Goal: Task Accomplishment & Management: Use online tool/utility

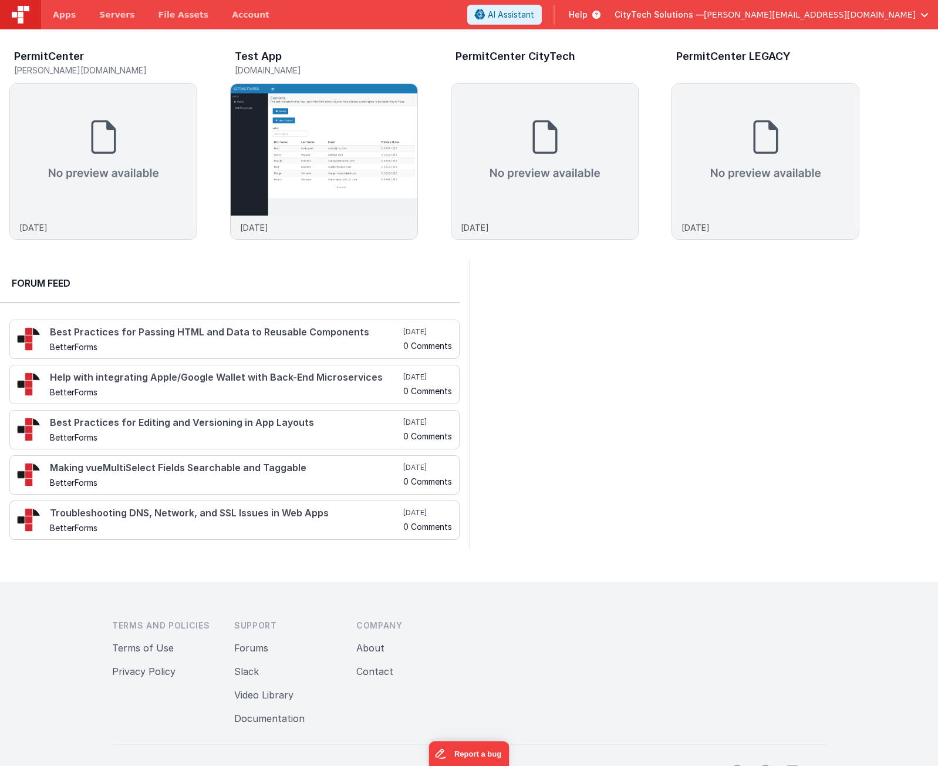
click at [667, 334] on div at bounding box center [703, 403] width 469 height 289
click at [78, 148] on img at bounding box center [103, 149] width 187 height 131
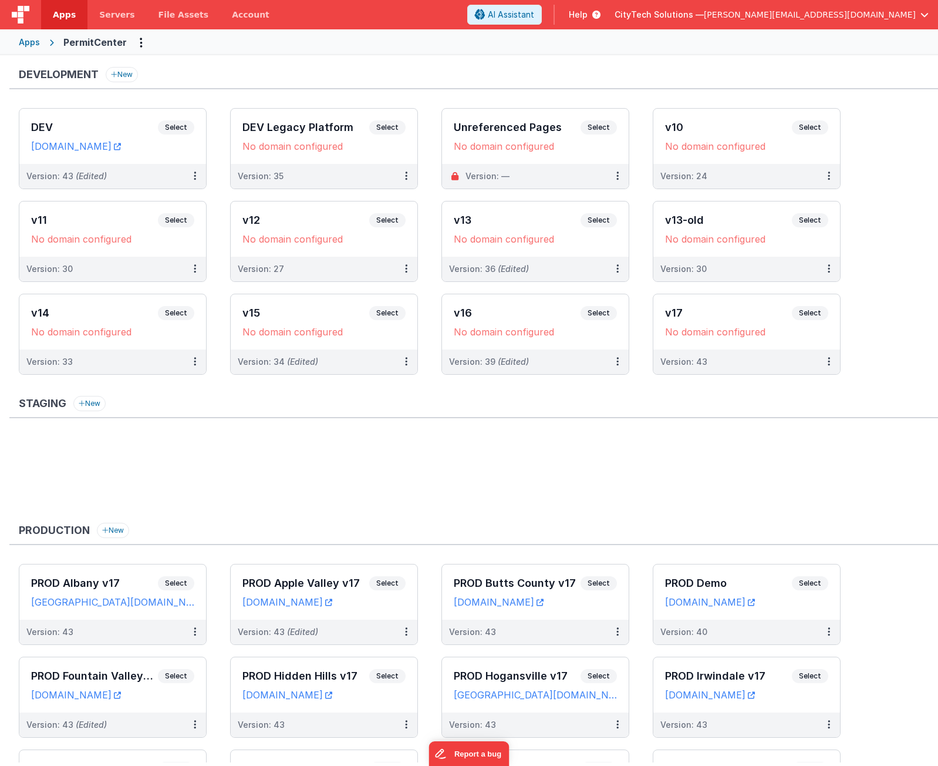
click at [667, 497] on ul at bounding box center [478, 475] width 919 height 76
click at [183, 126] on span "Select" at bounding box center [176, 127] width 36 height 14
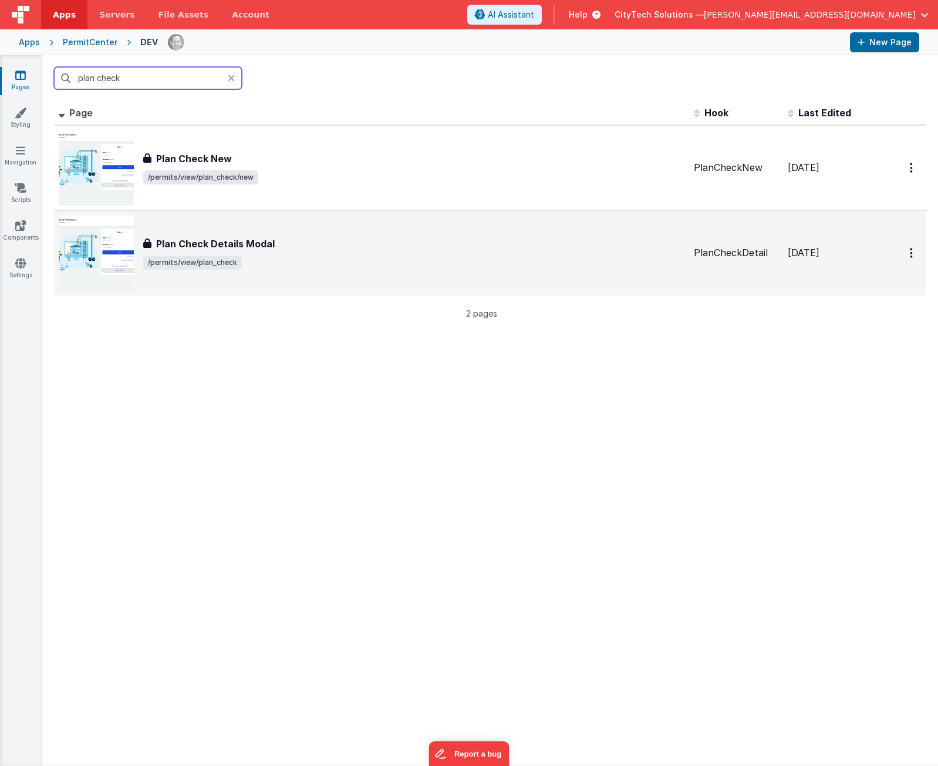
type input "plan check"
click at [261, 252] on div "Plan Check Details Modal Plan Check Details Modal /permits/view/plan_check" at bounding box center [413, 253] width 541 height 33
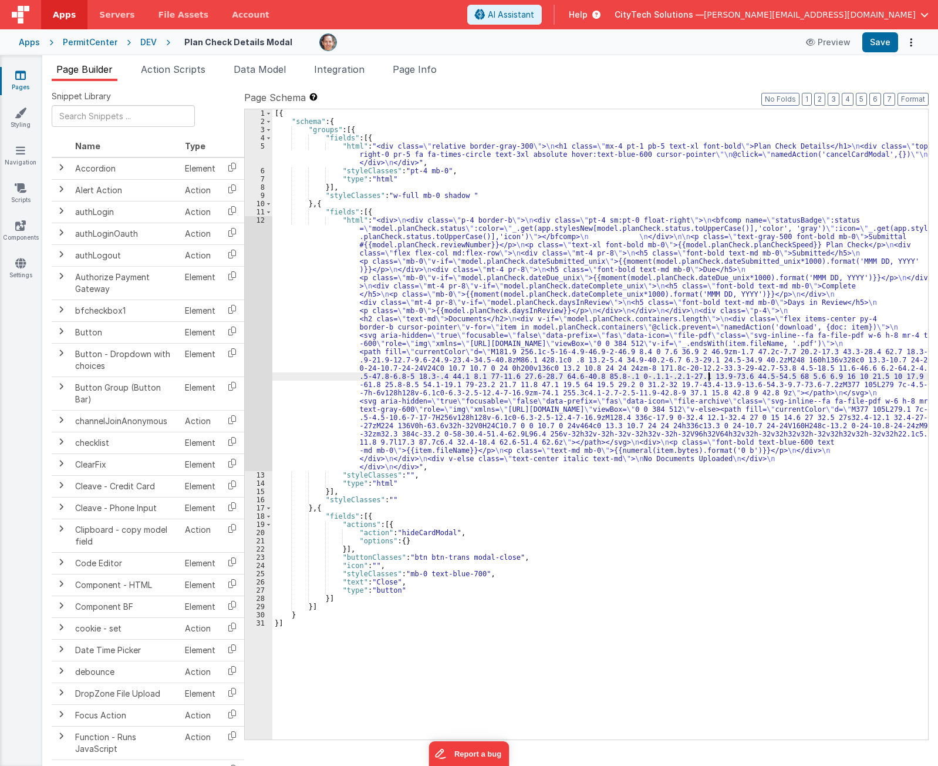
click at [710, 376] on div "[{ "schema" : { "groups" : [{ "fields" : [{ "html" : "<div class= \" relative b…" at bounding box center [600, 432] width 656 height 646
click at [321, 19] on header "Apps Servers File Assets Account Some FUTURE Slot AI Assistant Help CityTech So…" at bounding box center [469, 14] width 938 height 29
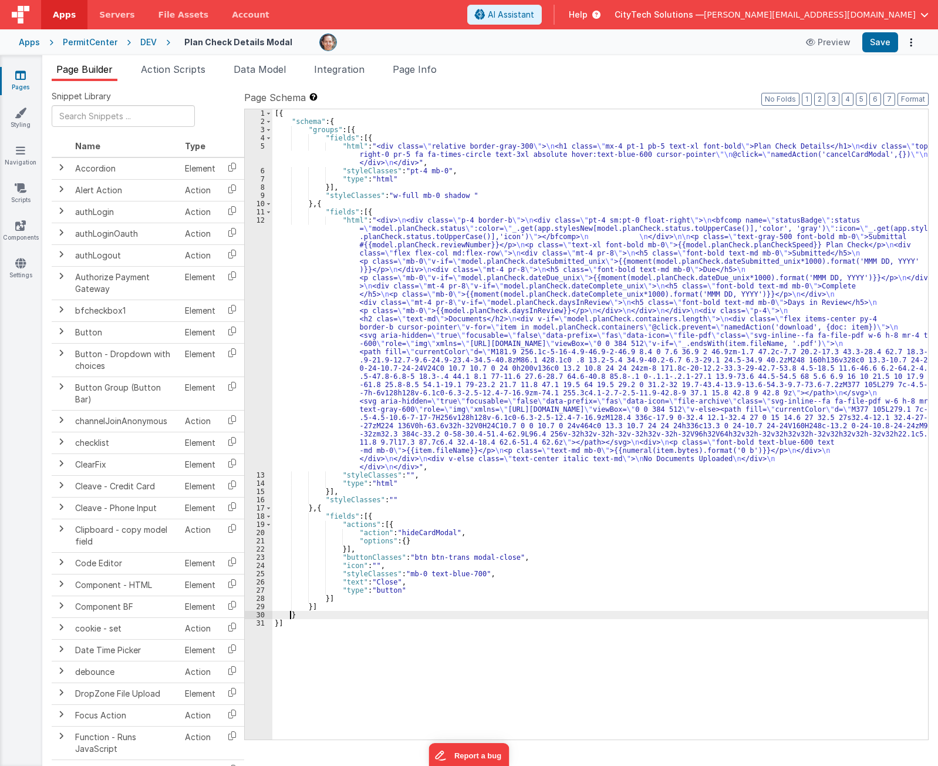
click at [292, 612] on div "[{ "schema" : { "groups" : [{ "fields" : [{ "html" : "<div class= \" relative b…" at bounding box center [600, 432] width 656 height 646
click at [429, 63] on span "Page Info" at bounding box center [415, 69] width 44 height 12
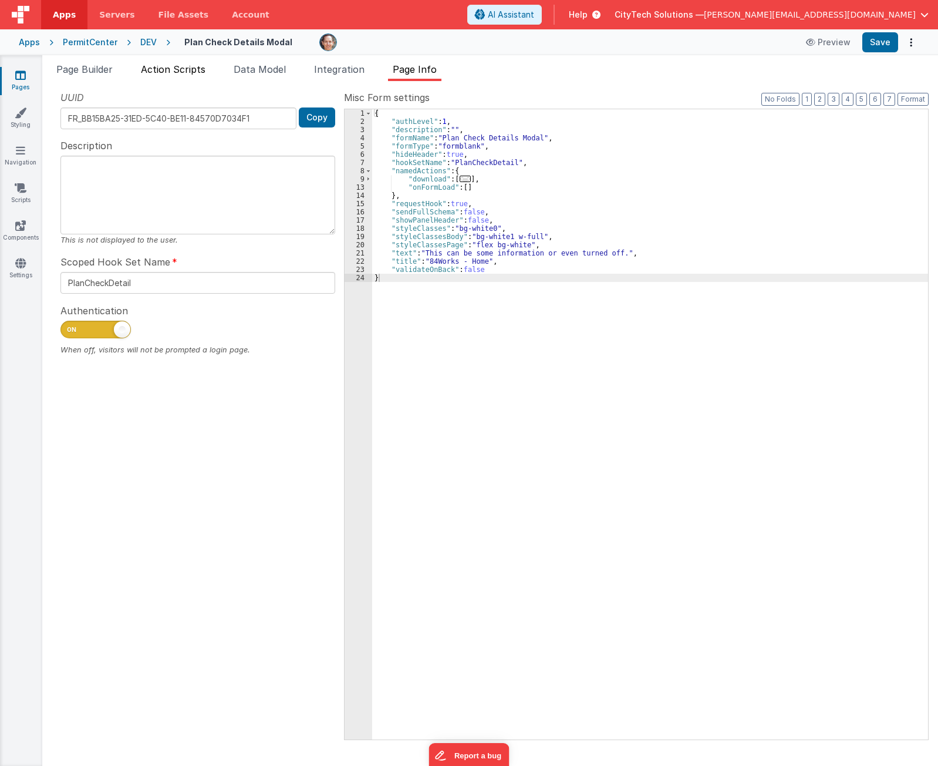
click at [183, 69] on span "Action Scripts" at bounding box center [173, 69] width 65 height 12
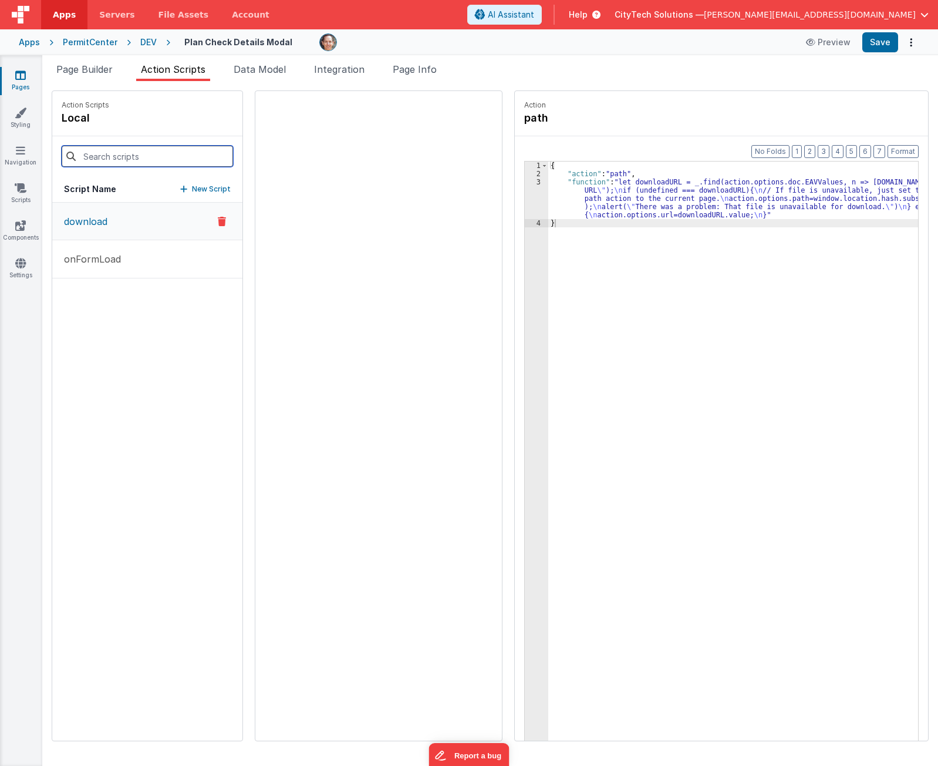
click at [120, 156] on input at bounding box center [147, 156] width 171 height 21
click at [103, 64] on span "Page Builder" at bounding box center [84, 69] width 56 height 12
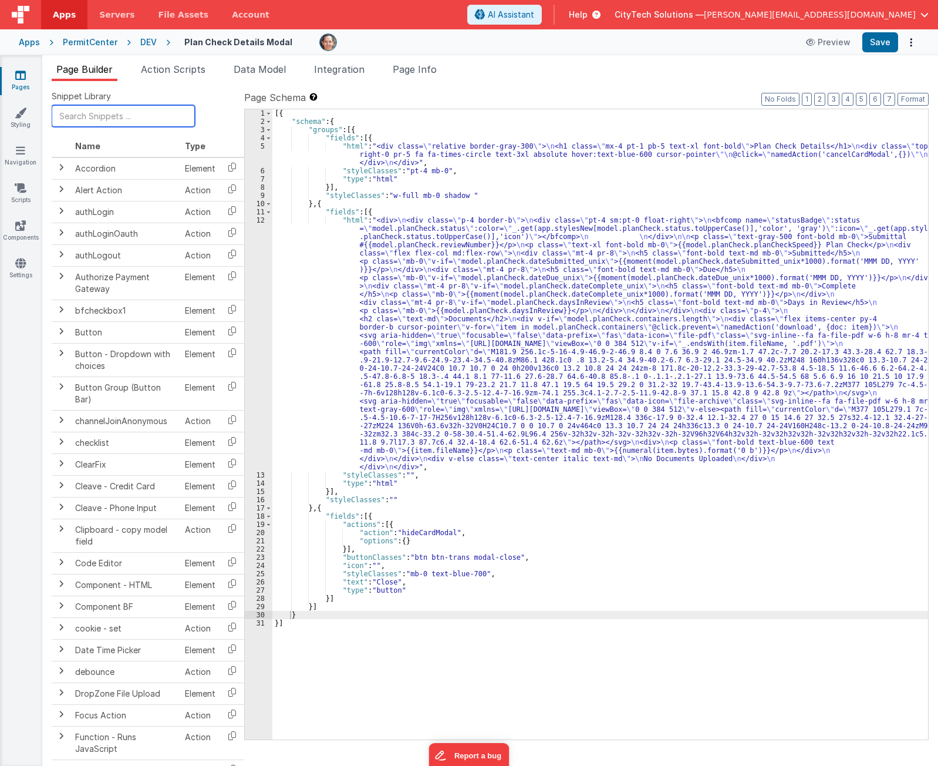
click at [124, 113] on input "text" at bounding box center [123, 116] width 143 height 22
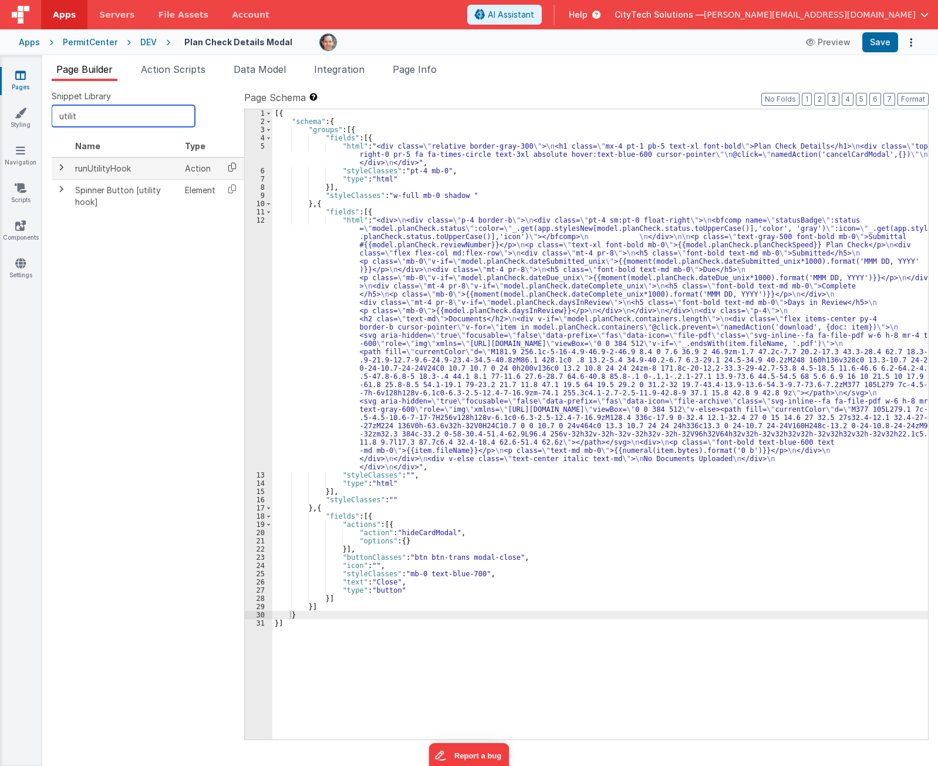
type input "utilit"
click at [235, 166] on icon at bounding box center [232, 167] width 24 height 18
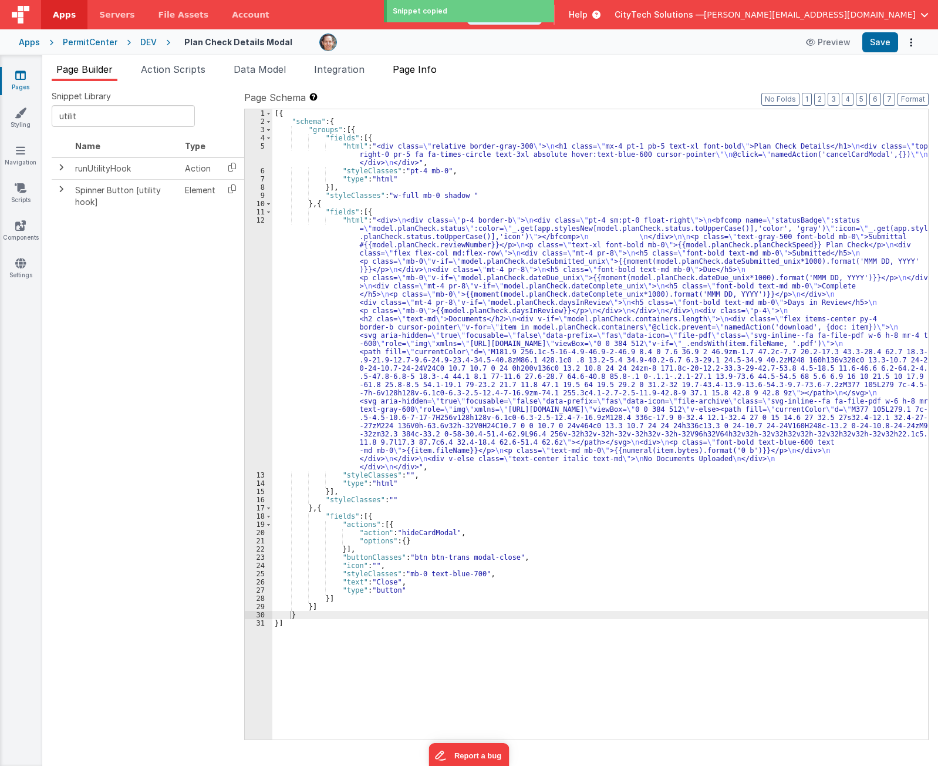
click at [434, 73] on span "Page Info" at bounding box center [415, 69] width 44 height 12
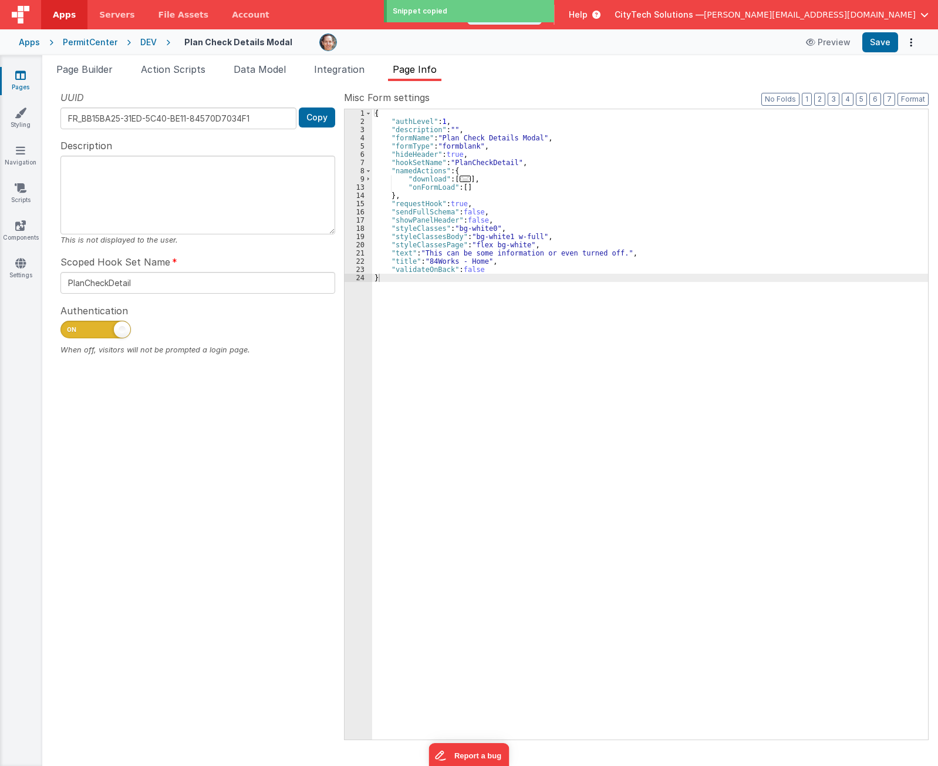
click at [486, 177] on div "{ "authLevel" : 1 , "description" : "" , "formName" : "Plan Check Details Modal…" at bounding box center [650, 432] width 556 height 646
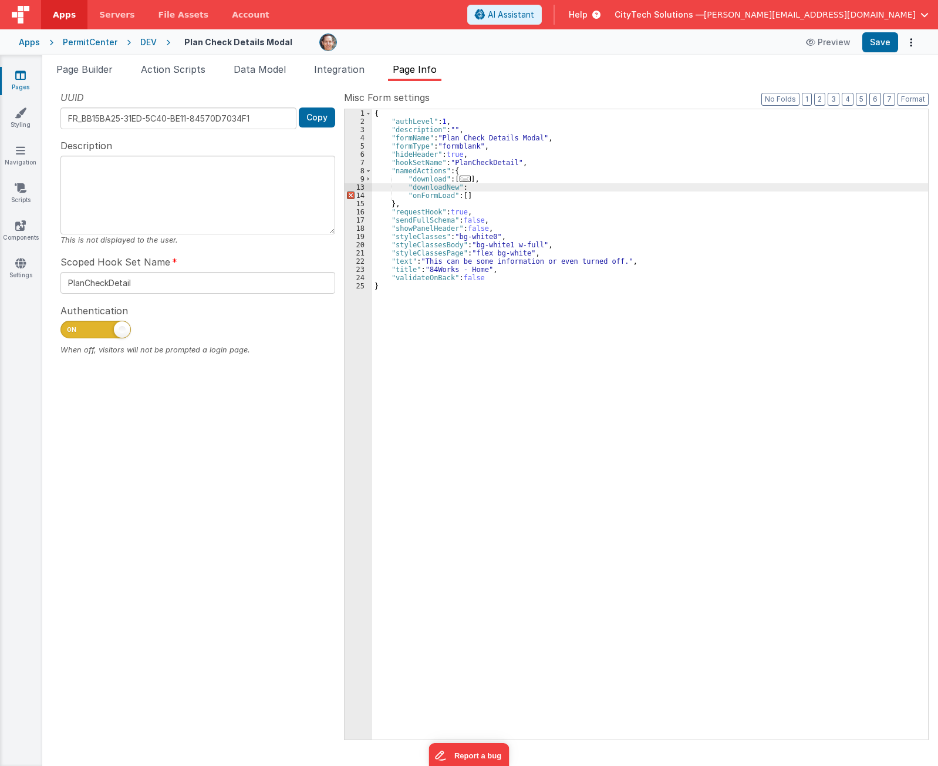
click at [453, 189] on div "{ "authLevel" : 1 , "description" : "" , "formName" : "Plan Check Details Modal…" at bounding box center [650, 432] width 556 height 646
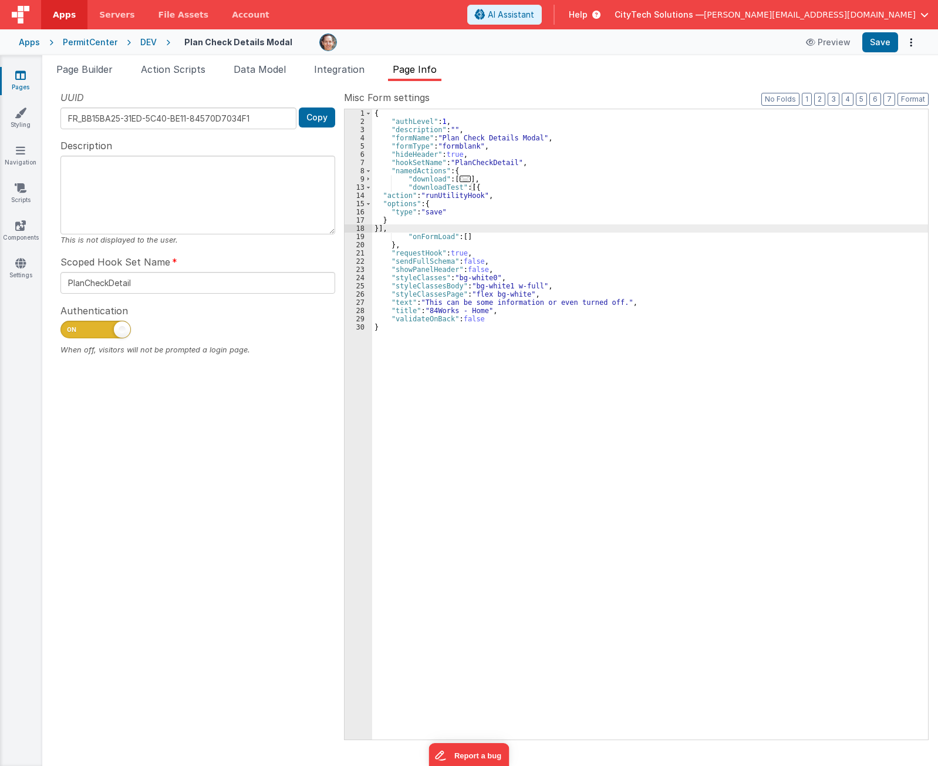
click at [490, 203] on div "{ "authLevel" : 1 , "description" : "" , "formName" : "Plan Check Details Modal…" at bounding box center [650, 432] width 556 height 646
click at [429, 211] on div "{ "authLevel" : 1 , "description" : "" , "formName" : "Plan Check Details Modal…" at bounding box center [650, 432] width 556 height 646
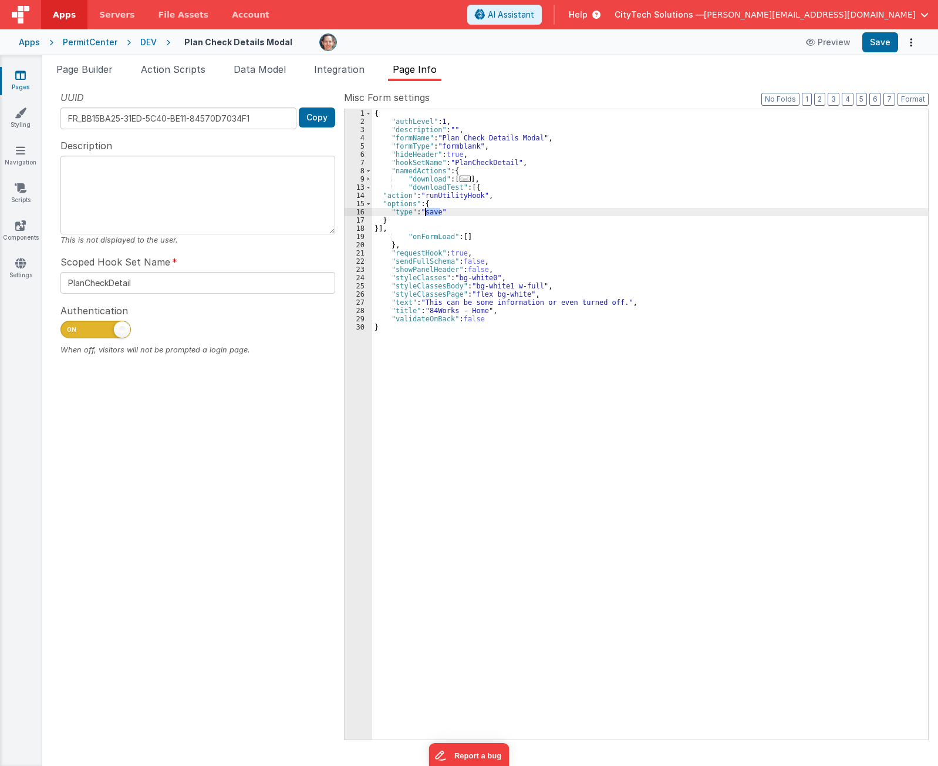
click at [429, 211] on div "{ "authLevel" : 1 , "description" : "" , "formName" : "Plan Check Details Modal…" at bounding box center [650, 432] width 556 height 646
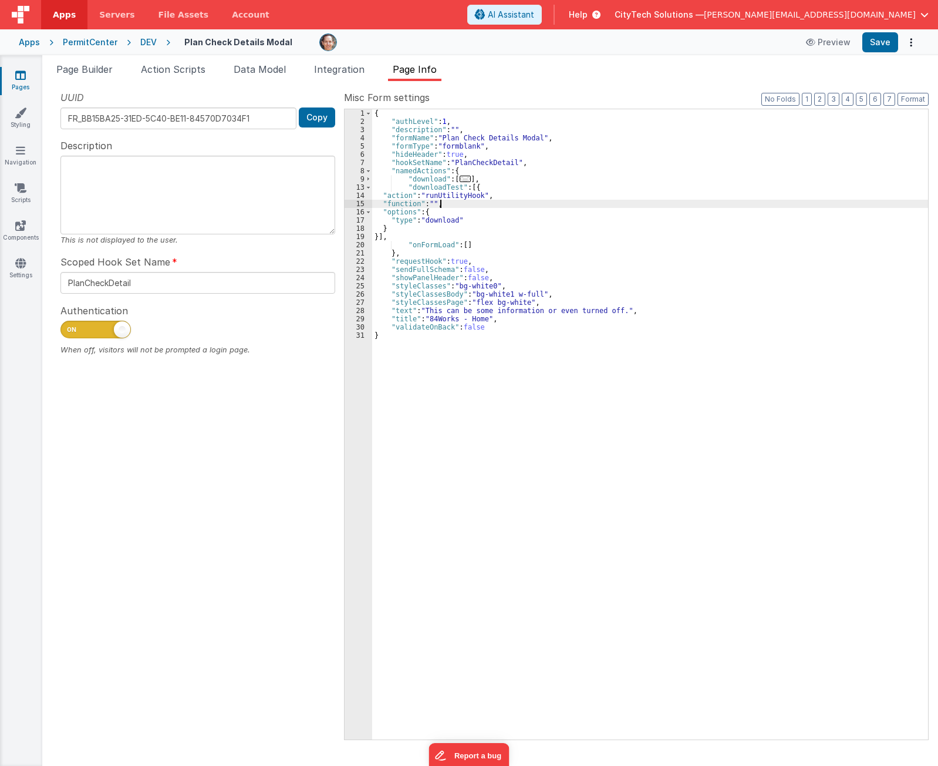
click at [352, 201] on div "15" at bounding box center [359, 204] width 28 height 8
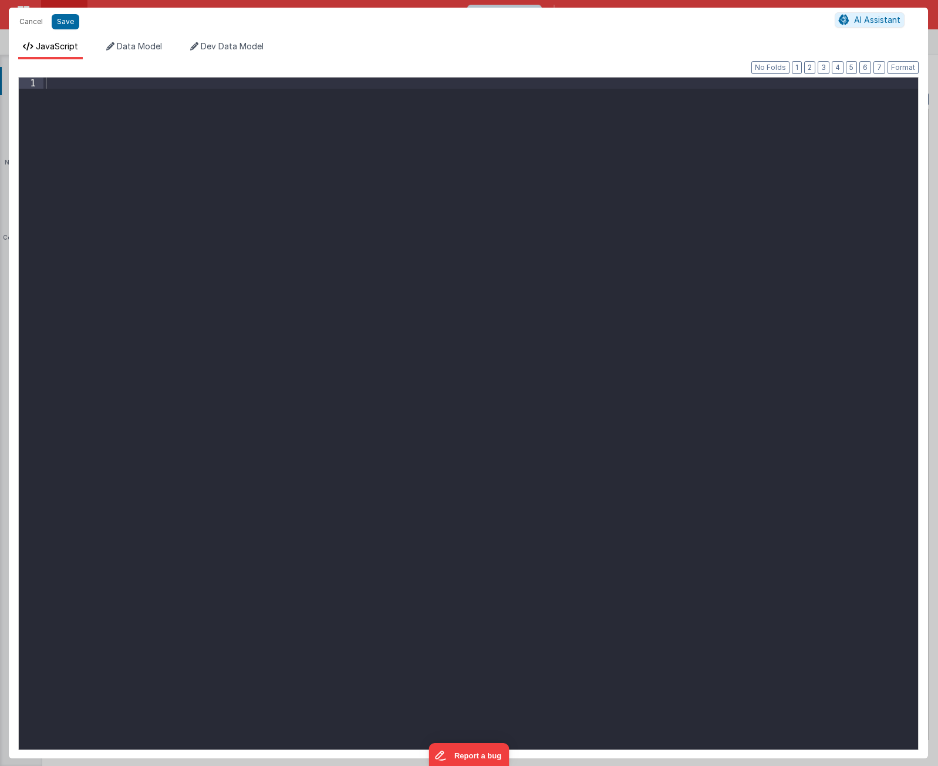
drag, startPoint x: 443, startPoint y: 292, endPoint x: 431, endPoint y: 287, distance: 12.6
click at [443, 292] on div at bounding box center [480, 424] width 875 height 694
paste textarea
click at [150, 92] on div "action . options . id_Permit = 'TODO' action . options . id_Permit = 'TODO'" at bounding box center [480, 424] width 875 height 694
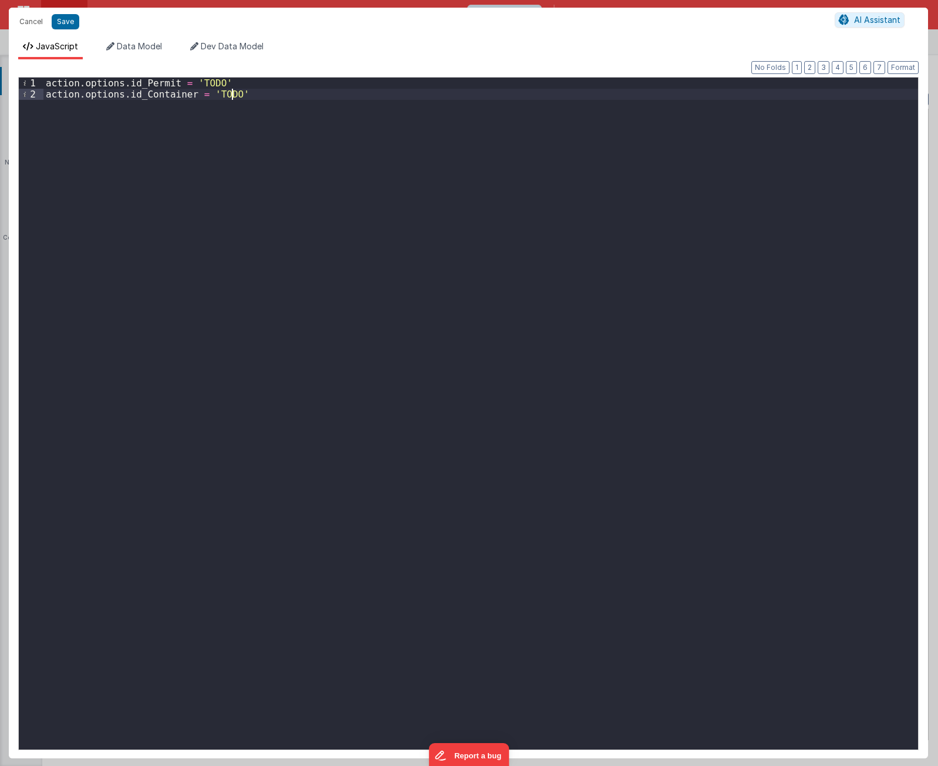
click at [342, 132] on div "action . options . id_Permit = 'TODO' action . options . id_Container = 'TODO'" at bounding box center [480, 424] width 875 height 694
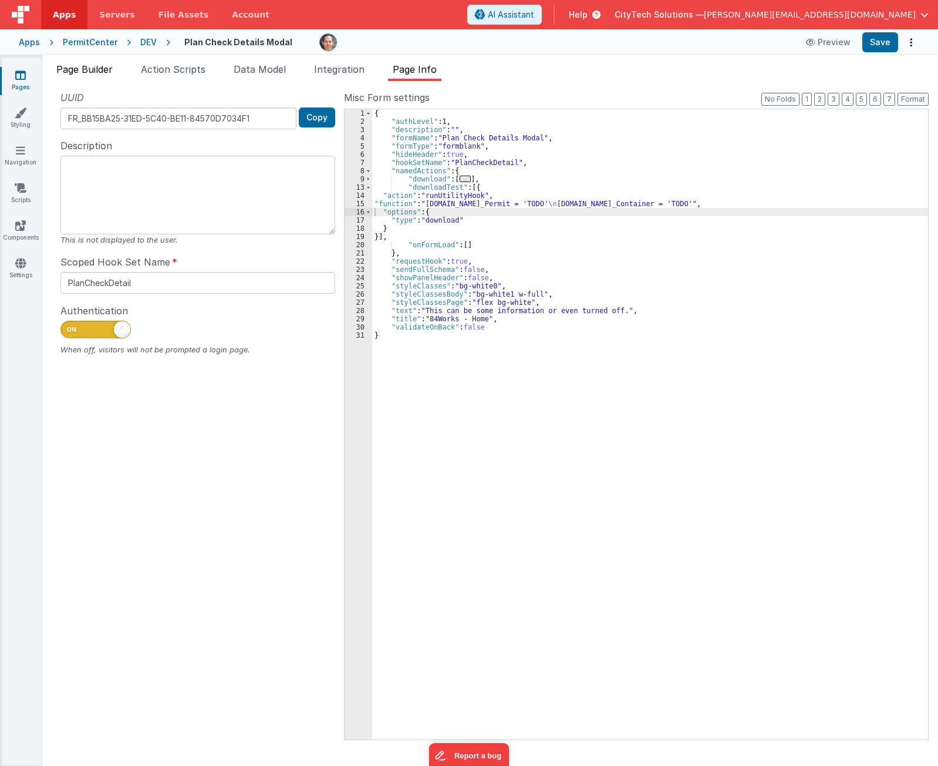
click at [77, 68] on span "Page Builder" at bounding box center [84, 69] width 56 height 12
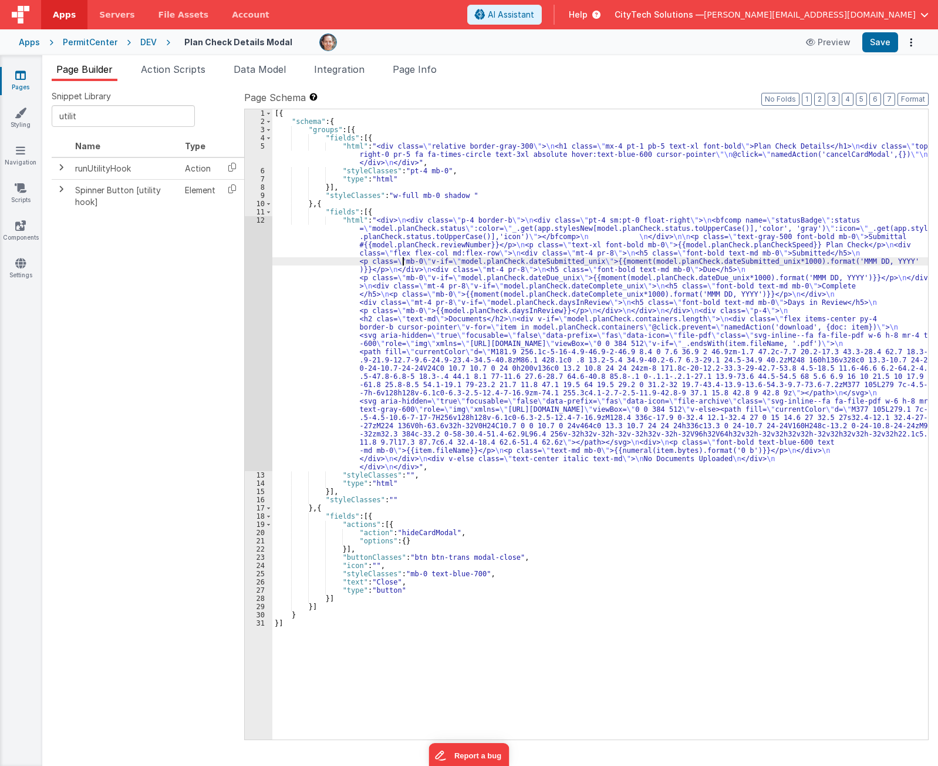
click at [402, 259] on div "[{ "schema" : { "groups" : [{ "fields" : [{ "html" : "<div class= \" relative b…" at bounding box center [600, 432] width 656 height 646
click at [258, 281] on div "12" at bounding box center [259, 343] width 28 height 255
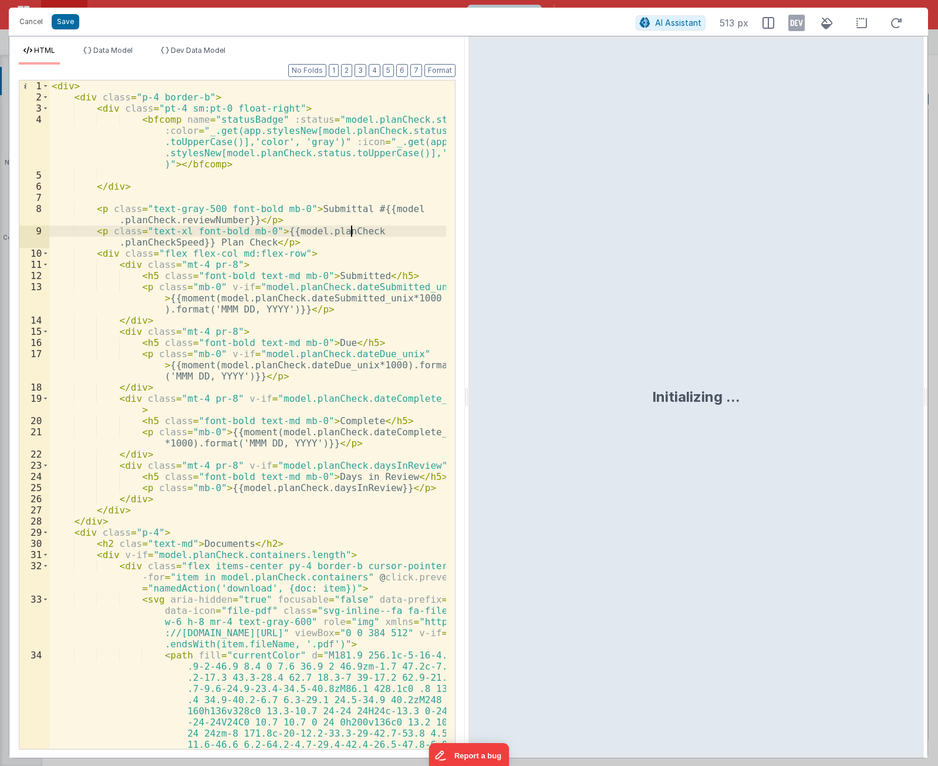
click at [331, 304] on div "< div > < div class = "p-4 border-b" > < div class = "pt-4 sm:pt-0 float-right"…" at bounding box center [247, 514] width 397 height 869
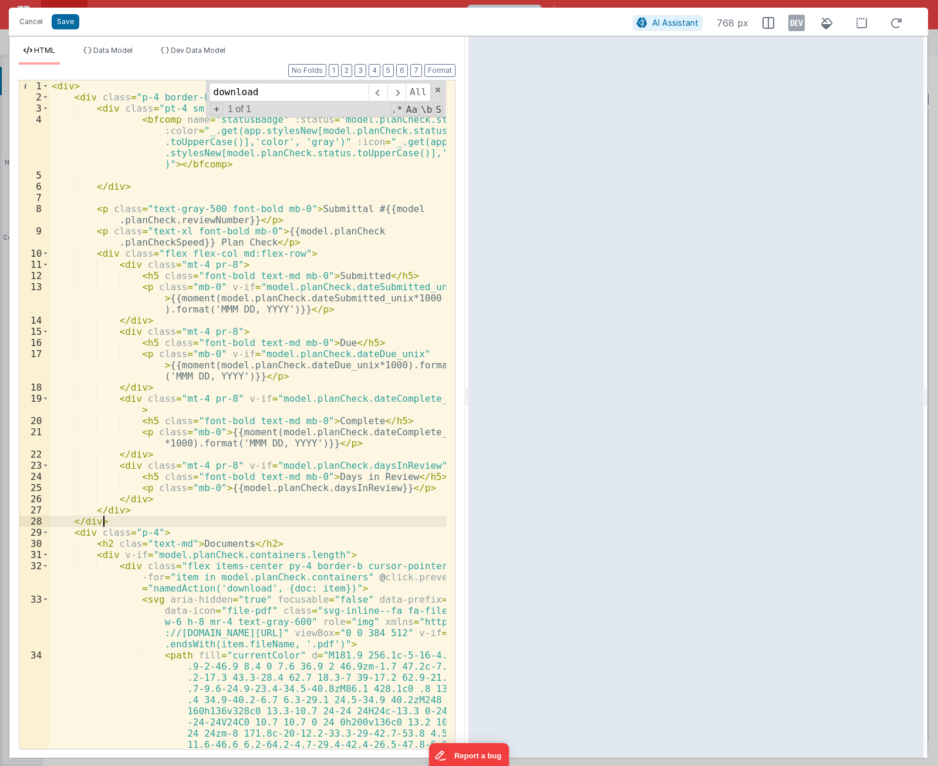
click at [187, 521] on div "< div > < div class = "p-4 border-b" > < div class = "pt-4 sm:pt-0 float-right"…" at bounding box center [247, 514] width 397 height 869
click at [131, 88] on div "< div > < div class = "p-4 border-b" > < div class = "pt-4 sm:pt-0 float-right"…" at bounding box center [247, 514] width 397 height 869
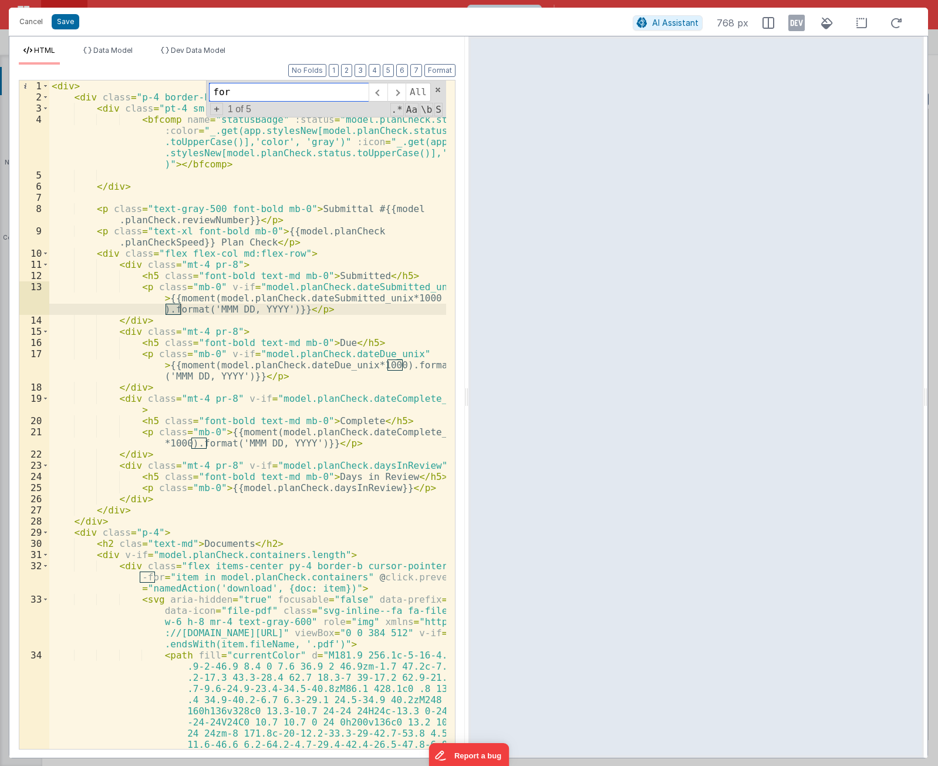
type input "for"
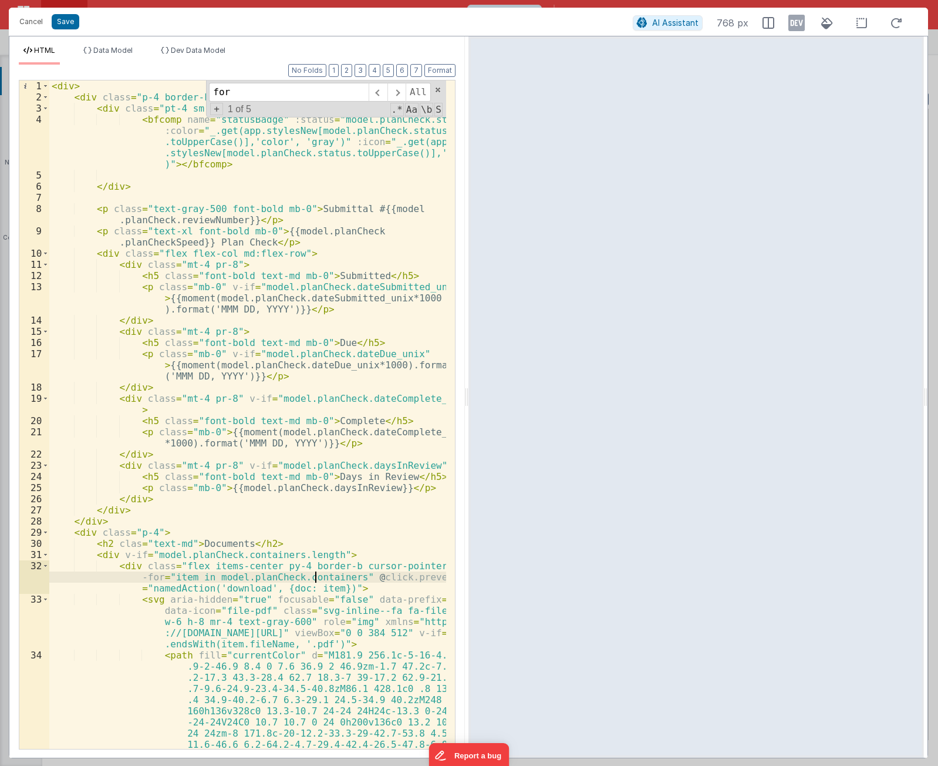
click at [316, 579] on div "< div > < div class = "p-4 border-b" > < div class = "pt-4 sm:pt-0 float-right"…" at bounding box center [247, 514] width 397 height 869
click at [357, 557] on div "< div > < div class = "p-4 border-b" > < div class = "pt-4 sm:pt-0 float-right"…" at bounding box center [247, 514] width 397 height 869
click at [362, 537] on div "< div > < div class = "p-4 border-b" > < div class = "pt-4 sm:pt-0 float-right"…" at bounding box center [247, 514] width 397 height 869
click at [309, 589] on div "< div > < div class = "p-4 border-b" > < div class = "pt-4 sm:pt-0 float-right"…" at bounding box center [247, 514] width 397 height 869
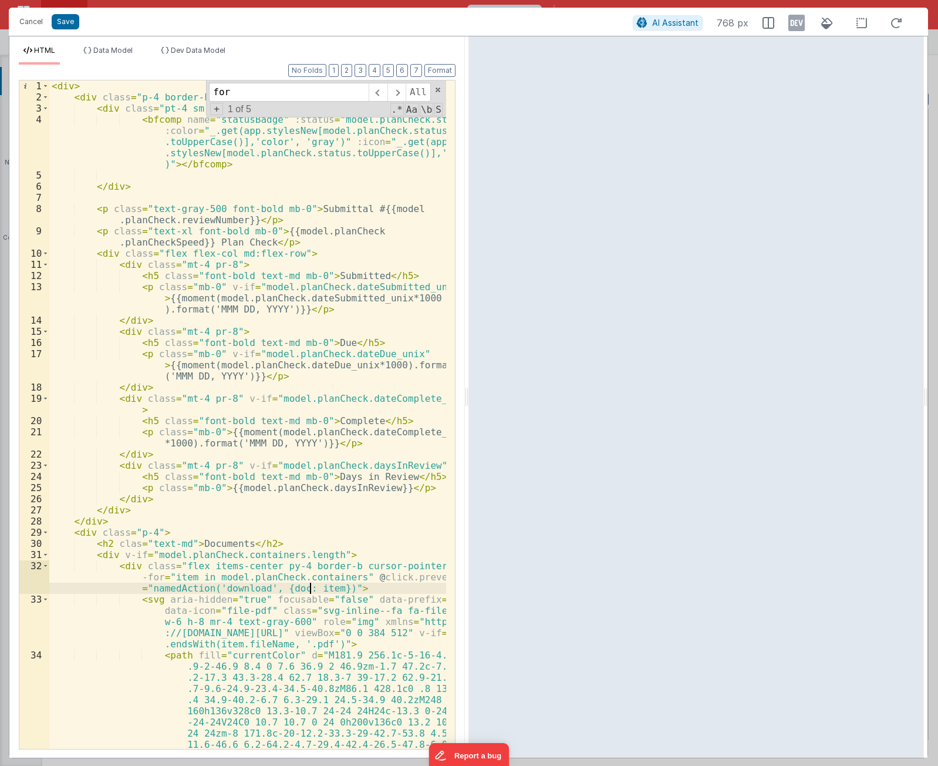
click at [309, 589] on div "< div > < div class = "p-4 border-b" > < div class = "pt-4 sm:pt-0 float-right"…" at bounding box center [247, 514] width 397 height 869
click at [222, 590] on div "< div > < div class = "p-4 border-b" > < div class = "pt-4 sm:pt-0 float-right"…" at bounding box center [247, 514] width 397 height 869
click at [281, 590] on div "< div > < div class = "p-4 border-b" > < div class = "pt-4 sm:pt-0 float-right"…" at bounding box center [247, 514] width 397 height 869
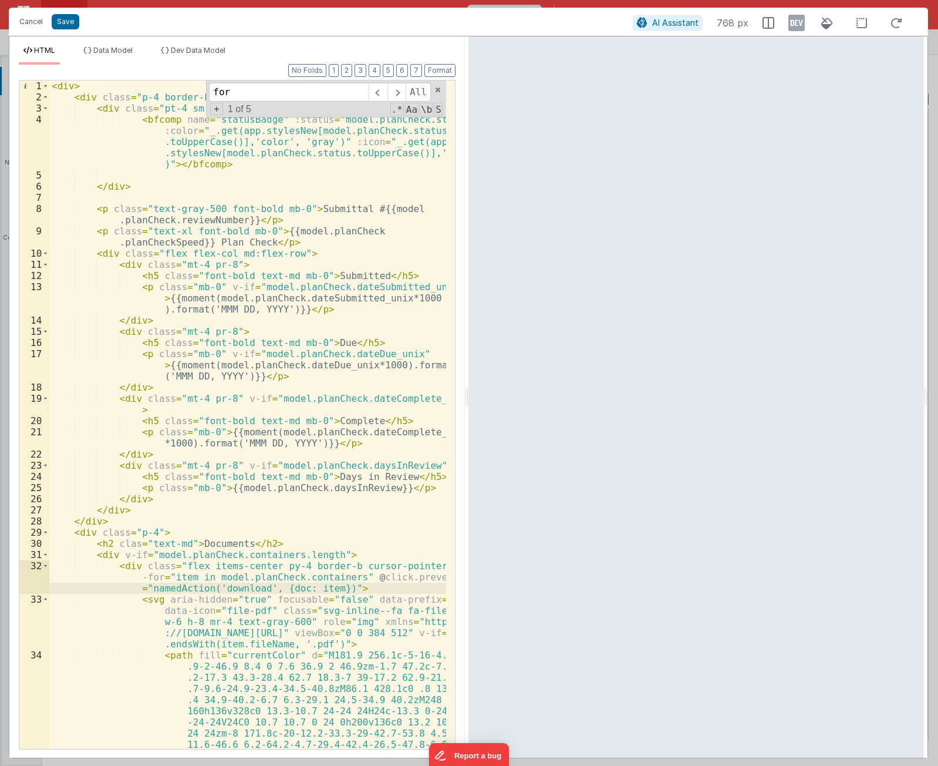
click at [143, 589] on div "< div > < div class = "p-4 border-b" > < div class = "pt-4 sm:pt-0 float-right"…" at bounding box center [247, 514] width 397 height 869
drag, startPoint x: 143, startPoint y: 589, endPoint x: 329, endPoint y: 590, distance: 185.5
click at [329, 590] on div "< div > < div class = "p-4 border-b" > < div class = "pt-4 sm:pt-0 float-right"…" at bounding box center [247, 514] width 397 height 869
click at [286, 588] on div "< div > < div class = "p-4 border-b" > < div class = "pt-4 sm:pt-0 float-right"…" at bounding box center [247, 414] width 397 height 668
click at [286, 588] on div "< div > < div class = "p-4 border-b" > < div class = "pt-4 sm:pt-0 float-right"…" at bounding box center [247, 514] width 397 height 869
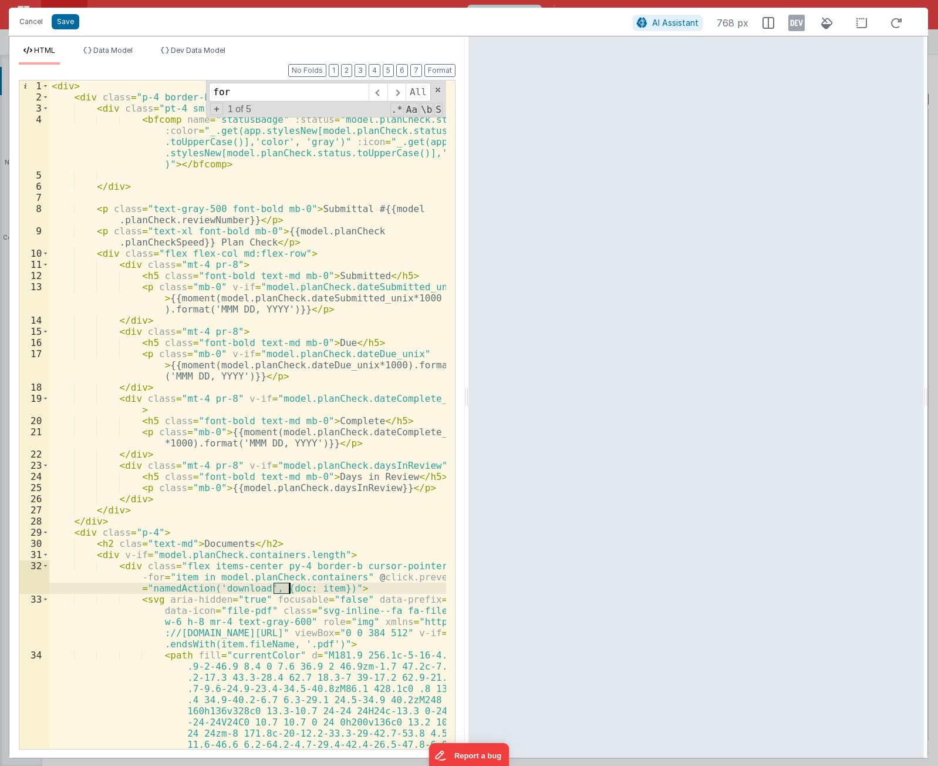
click at [306, 587] on div "< div > < div class = "p-4 border-b" > < div class = "pt-4 sm:pt-0 float-right"…" at bounding box center [247, 514] width 397 height 869
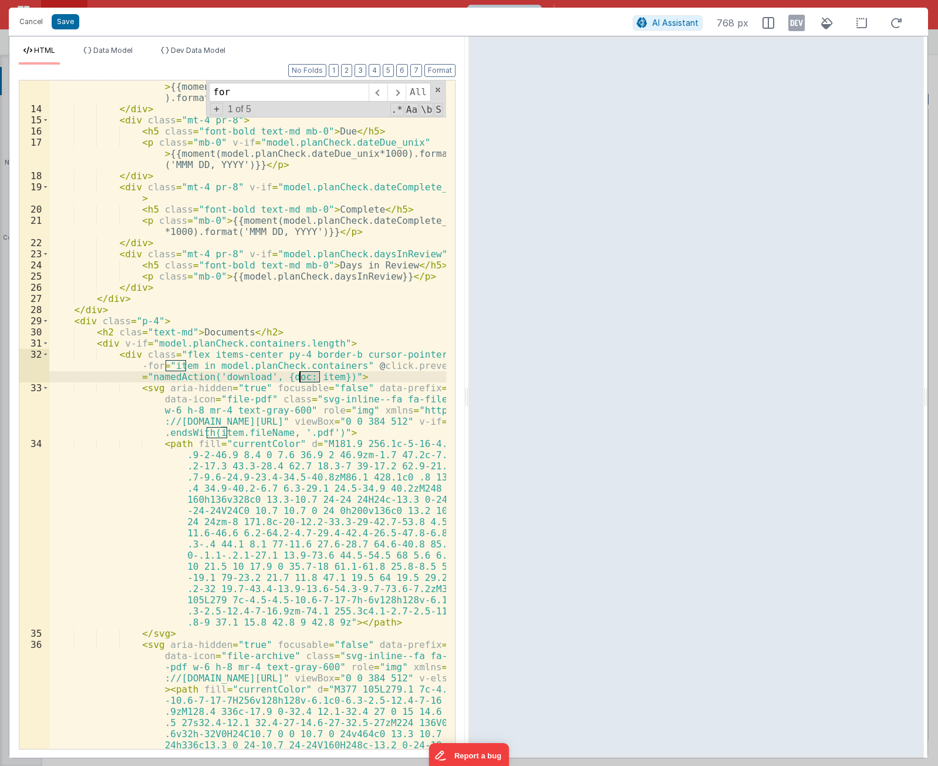
scroll to position [247, 0]
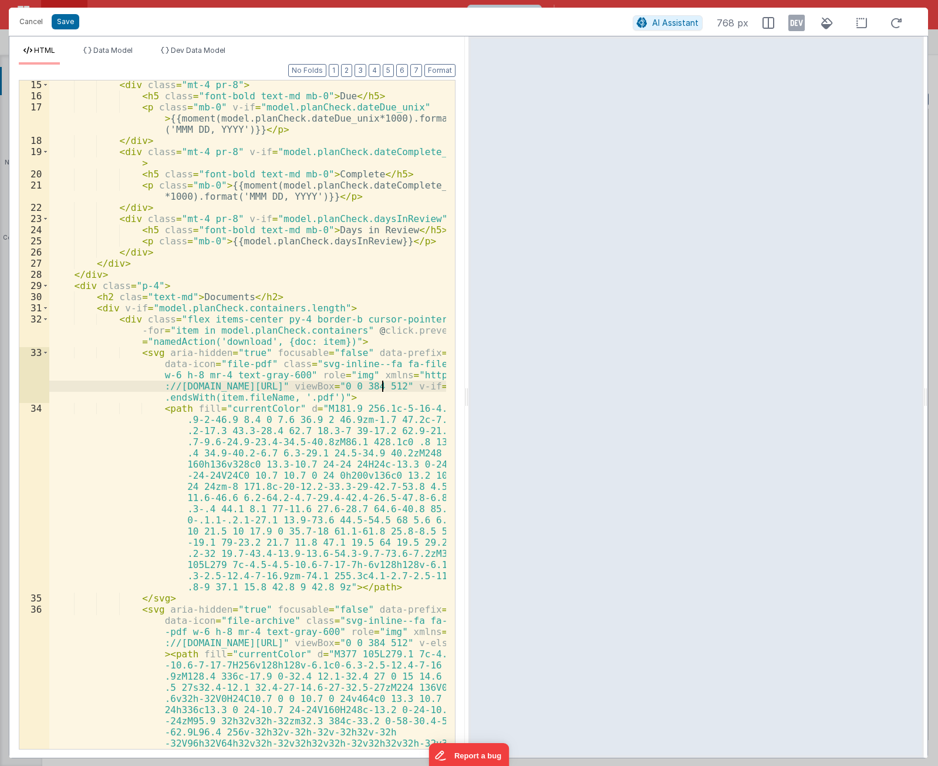
click at [380, 387] on div "< div class = "mt-4 pr-8" > < h5 class = "font-bold text-md mb-0" > Due </ h5 >…" at bounding box center [247, 502] width 397 height 847
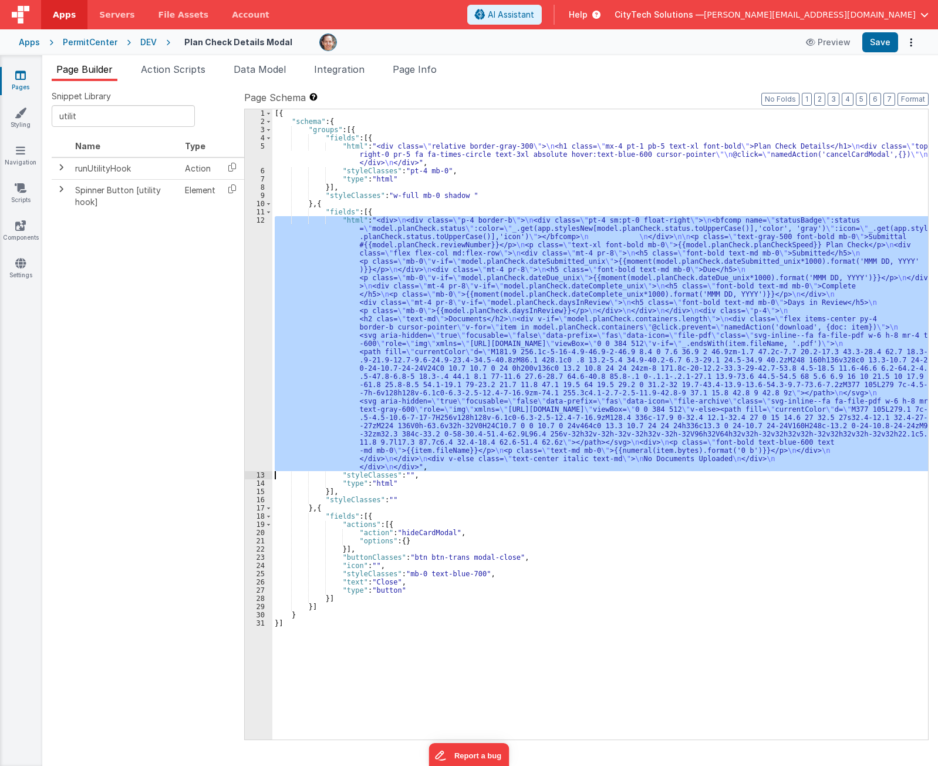
click at [464, 218] on div "[{ "schema" : { "groups" : [{ "fields" : [{ "html" : "<div class= \" relative b…" at bounding box center [600, 424] width 656 height 630
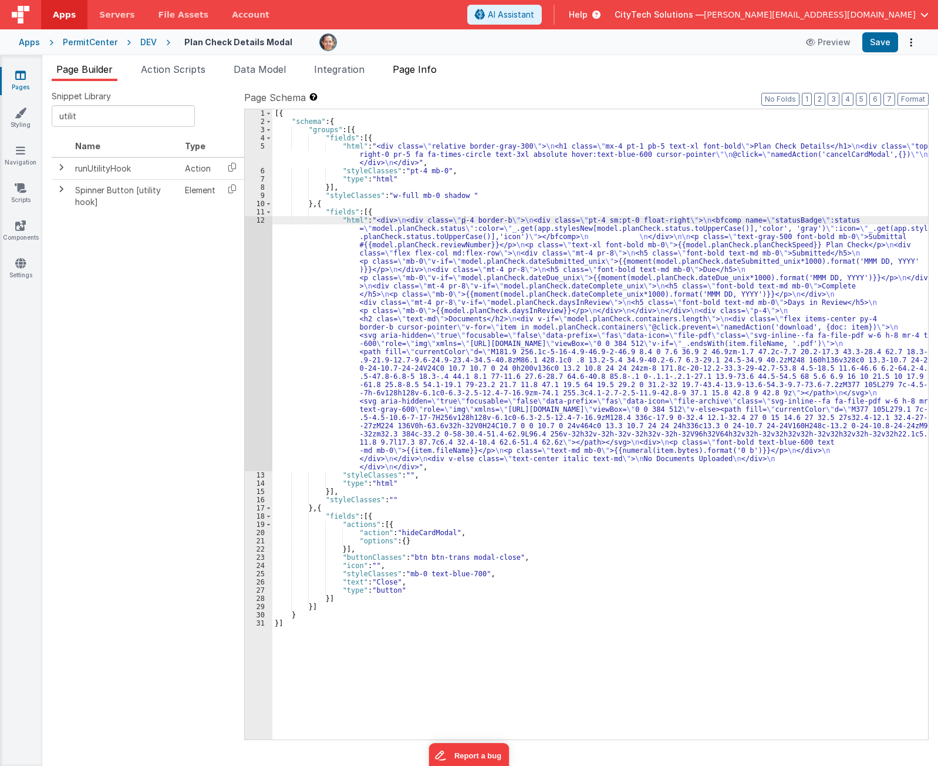
click at [437, 73] on span "Page Info" at bounding box center [415, 69] width 44 height 12
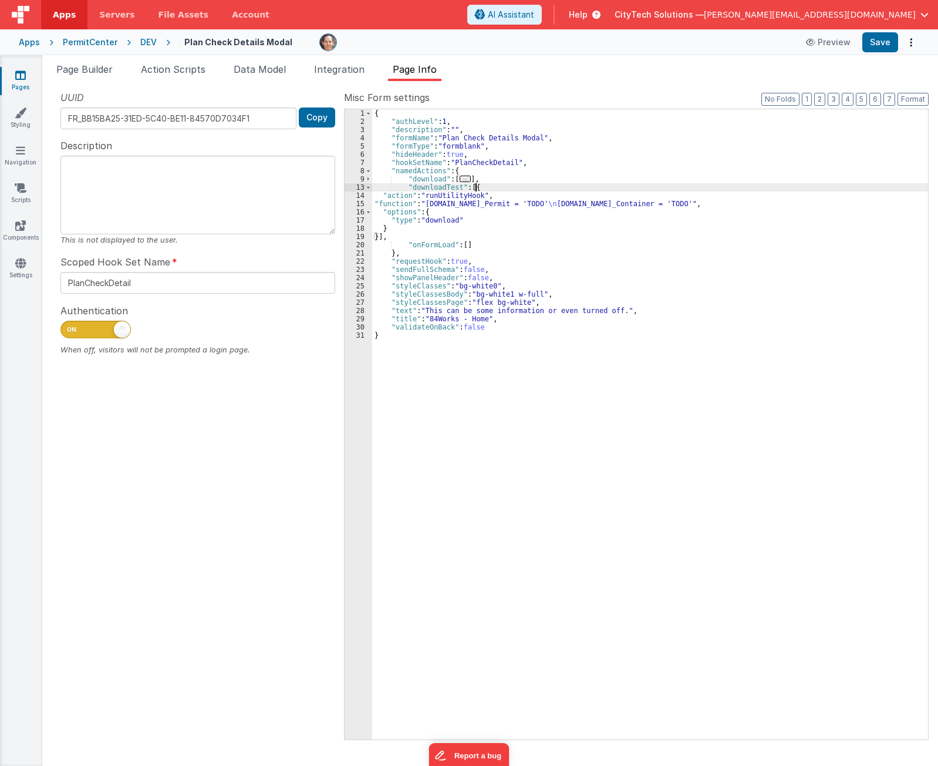
click at [493, 186] on div "{ "authLevel" : 1 , "description" : "" , "formName" : "Plan Check Details Modal…" at bounding box center [650, 432] width 556 height 646
click at [506, 195] on div "{ "authLevel" : 1 , "description" : "" , "formName" : "Plan Check Details Modal…" at bounding box center [650, 432] width 556 height 646
click at [484, 201] on div "{ "authLevel" : 1 , "description" : "" , "formName" : "Plan Check Details Modal…" at bounding box center [650, 432] width 556 height 646
click at [513, 205] on div "{ "authLevel" : 1 , "description" : "" , "formName" : "Plan Check Details Modal…" at bounding box center [650, 432] width 556 height 646
click at [359, 202] on div "15" at bounding box center [359, 204] width 28 height 8
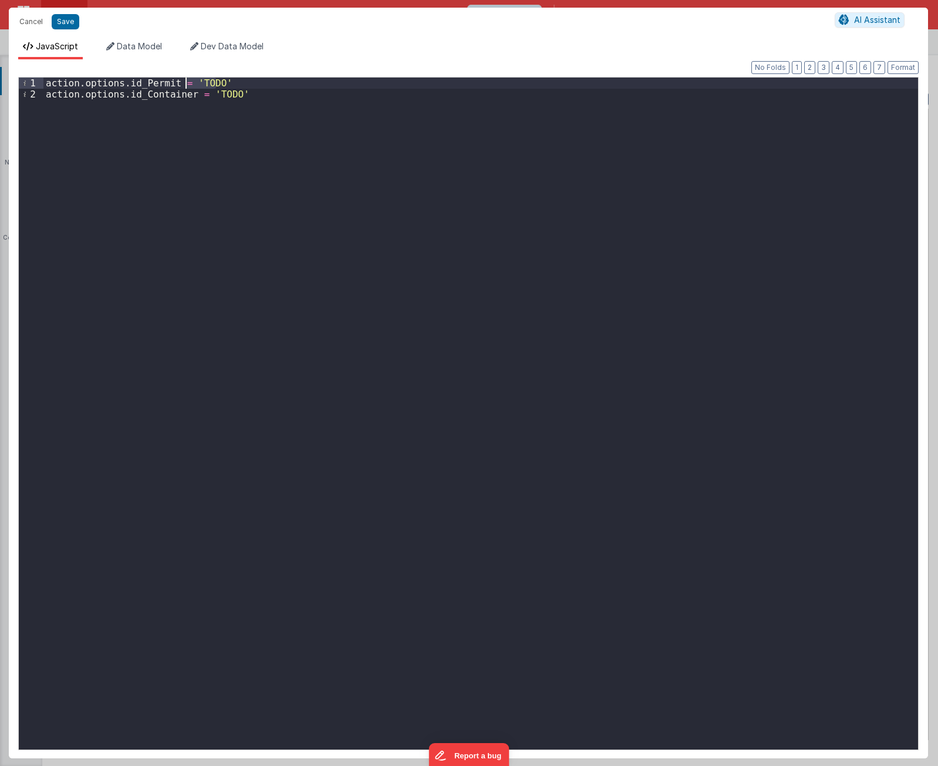
drag, startPoint x: 241, startPoint y: 79, endPoint x: 184, endPoint y: 83, distance: 57.1
click at [184, 83] on div "action . options . id_Permit = 'TODO' action . options . id_Container = 'TODO'" at bounding box center [480, 424] width 875 height 694
click at [302, 186] on div "action . options . id_Permit = model . planCheck . id_Permit action . options .…" at bounding box center [480, 424] width 875 height 694
click at [70, 22] on button "Save" at bounding box center [66, 21] width 28 height 15
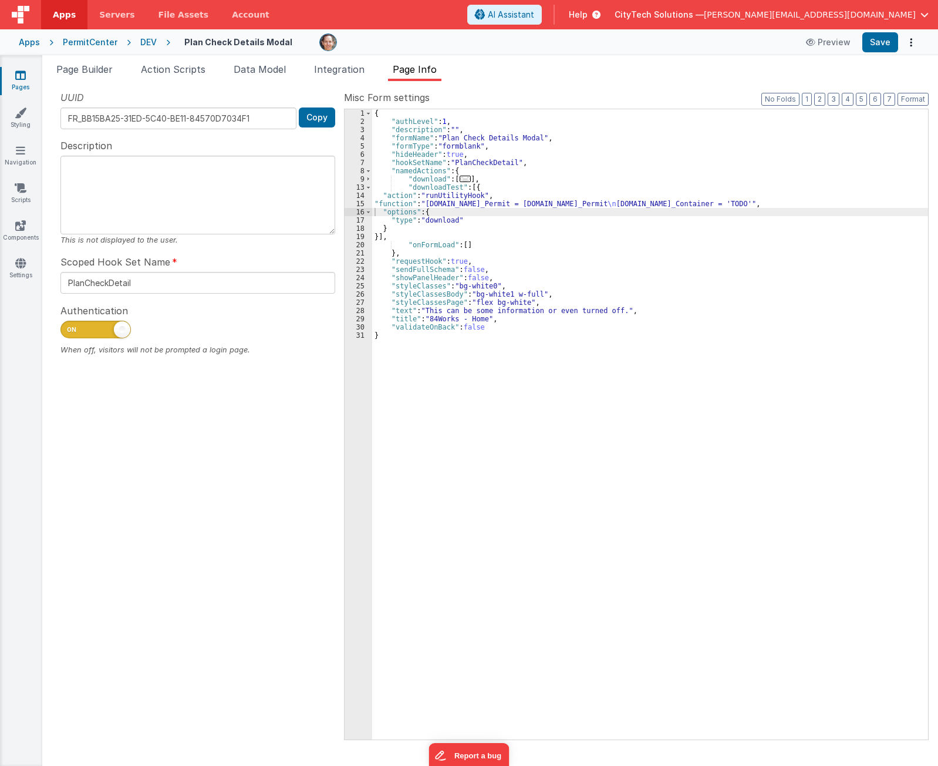
click at [539, 190] on div "{ "authLevel" : 1 , "description" : "" , "formName" : "Plan Check Details Modal…" at bounding box center [650, 432] width 556 height 646
click at [525, 207] on div "{ "authLevel" : 1 , "description" : "" , "formName" : "Plan Check Details Modal…" at bounding box center [650, 432] width 556 height 646
click at [744, 205] on div "{ "authLevel" : 1 , "description" : "" , "formName" : "Plan Check Details Modal…" at bounding box center [650, 432] width 556 height 646
click at [360, 203] on div "15" at bounding box center [359, 204] width 28 height 8
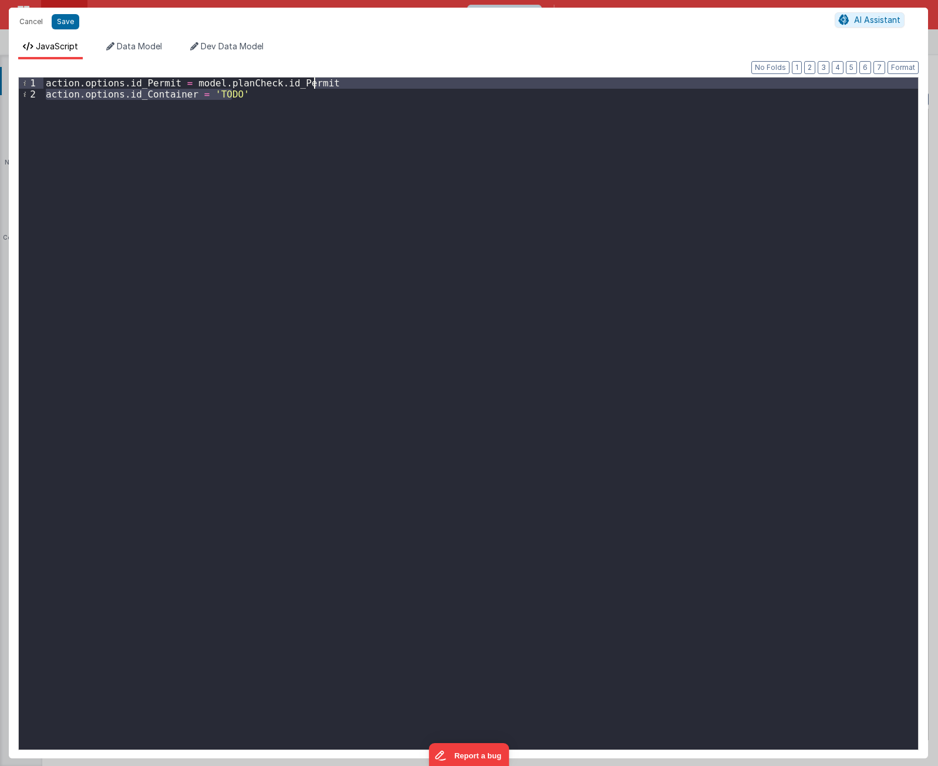
drag, startPoint x: 302, startPoint y: 102, endPoint x: 323, endPoint y: 80, distance: 29.9
click at [323, 80] on div "action . options . id_Permit = model . planCheck . id_Permit action . options .…" at bounding box center [480, 424] width 875 height 694
click at [299, 149] on div "action . options . id_Permit = model . planCheck . id_Permit" at bounding box center [480, 424] width 875 height 694
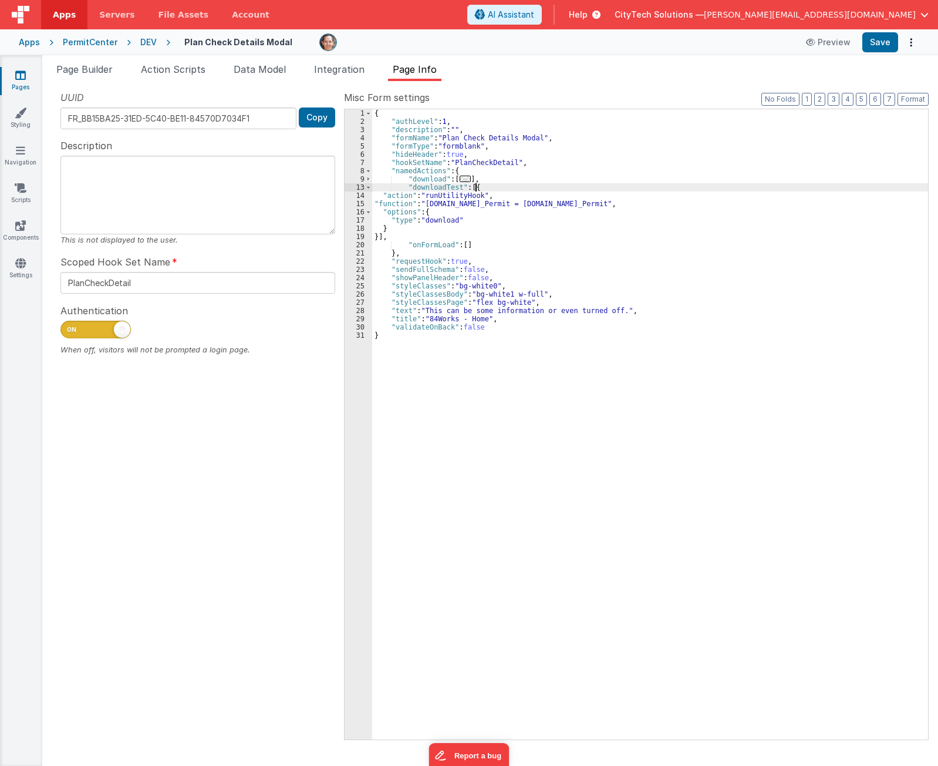
click at [517, 184] on div "{ "authLevel" : 1 , "description" : "" , "formName" : "Plan Check Details Modal…" at bounding box center [650, 432] width 556 height 646
click at [537, 201] on div "{ "authLevel" : 1 , "description" : "" , "formName" : "Plan Check Details Modal…" at bounding box center [650, 432] width 556 height 646
click at [431, 186] on div "{ "authLevel" : 1 , "description" : "" , "formName" : "Plan Check Details Modal…" at bounding box center [650, 432] width 556 height 646
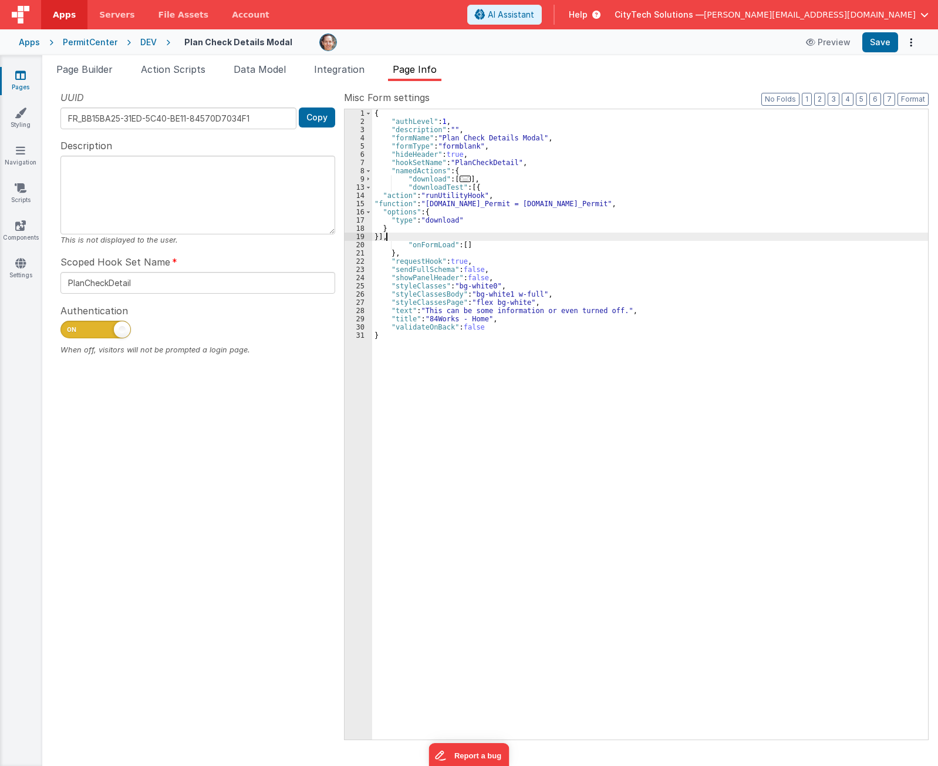
click at [635, 234] on div "{ "authLevel" : 1 , "description" : "" , "formName" : "Plan Check Details Modal…" at bounding box center [650, 432] width 556 height 646
click at [581, 203] on div "{ "authLevel" : 1 , "description" : "" , "formName" : "Plan Check Details Modal…" at bounding box center [650, 432] width 556 height 646
click at [495, 203] on div "{ "authLevel" : 1 , "description" : "" , "formName" : "Plan Check Details Modal…" at bounding box center [650, 432] width 556 height 646
click at [463, 203] on div "{ "authLevel" : 1 , "description" : "" , "formName" : "Plan Check Details Modal…" at bounding box center [650, 432] width 556 height 646
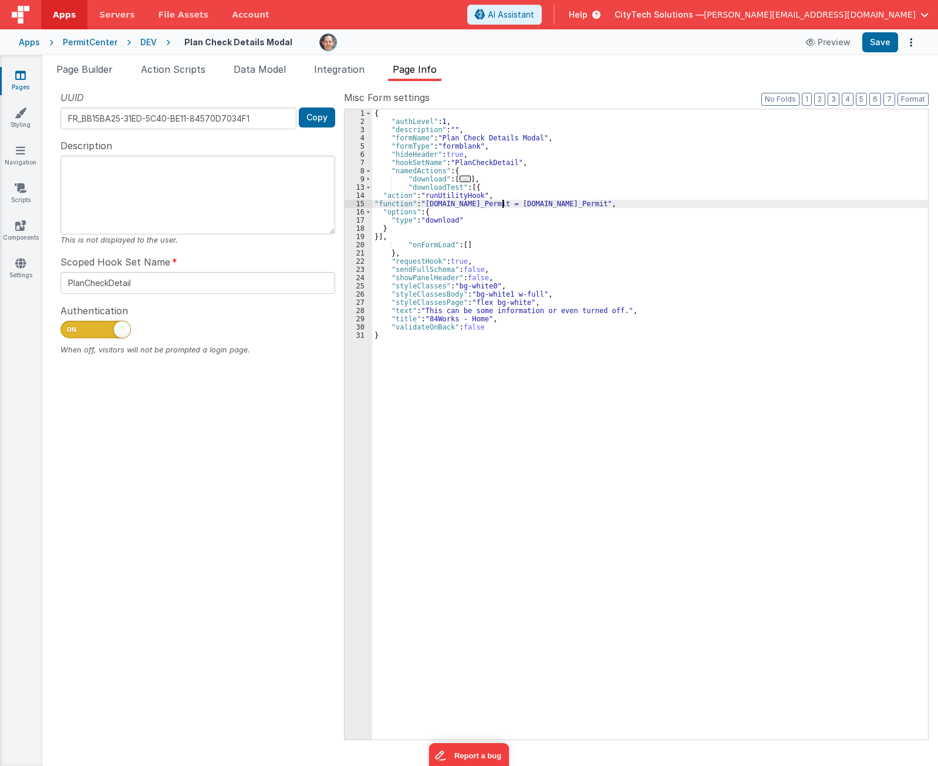
click at [502, 203] on div "{ "authLevel" : 1 , "description" : "" , "formName" : "Plan Check Details Modal…" at bounding box center [650, 432] width 556 height 646
drag, startPoint x: 502, startPoint y: 203, endPoint x: 564, endPoint y: 200, distance: 61.7
click at [502, 203] on div "{ "authLevel" : 1 , "description" : "" , "formName" : "Plan Check Details Modal…" at bounding box center [650, 432] width 556 height 646
click at [568, 200] on div "{ "authLevel" : 1 , "description" : "" , "formName" : "Plan Check Details Modal…" at bounding box center [650, 432] width 556 height 646
click at [531, 216] on div "{ "authLevel" : 1 , "description" : "" , "formName" : "Plan Check Details Modal…" at bounding box center [650, 432] width 556 height 646
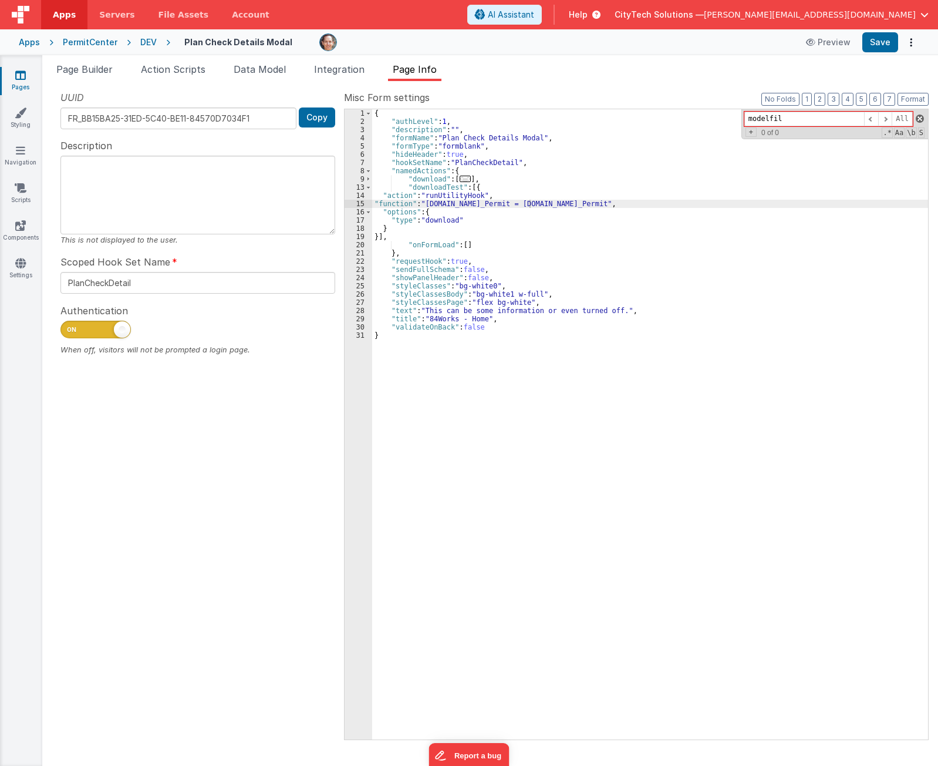
type input "modelfil"
click at [919, 120] on span at bounding box center [920, 118] width 8 height 8
click at [588, 11] on span "Help" at bounding box center [578, 15] width 19 height 12
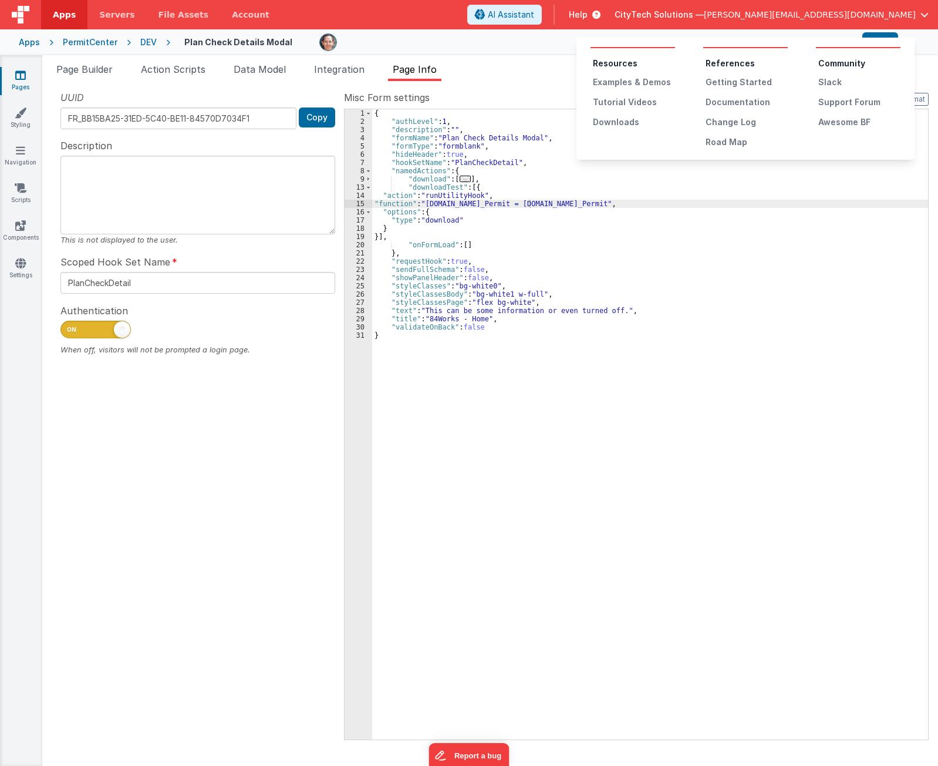
drag, startPoint x: 643, startPoint y: 87, endPoint x: 638, endPoint y: 141, distance: 53.7
click at [645, 154] on div "Resources Examples & Demos Tutorial Videos Downloads References Getting Started…" at bounding box center [745, 99] width 338 height 122
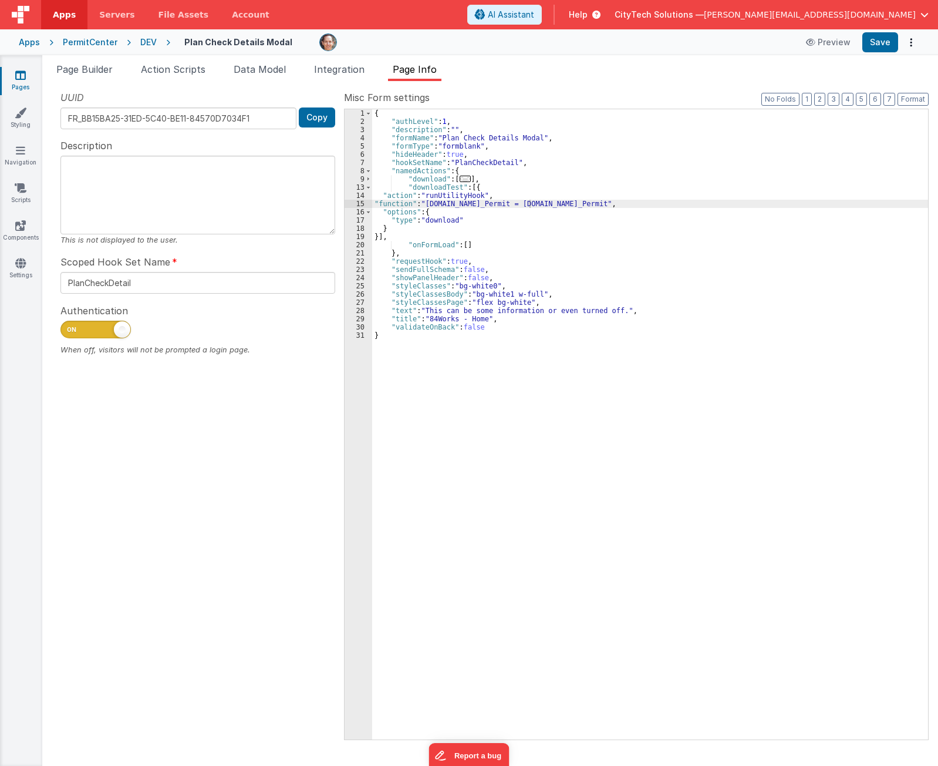
click at [588, 14] on span "Help" at bounding box center [578, 15] width 19 height 12
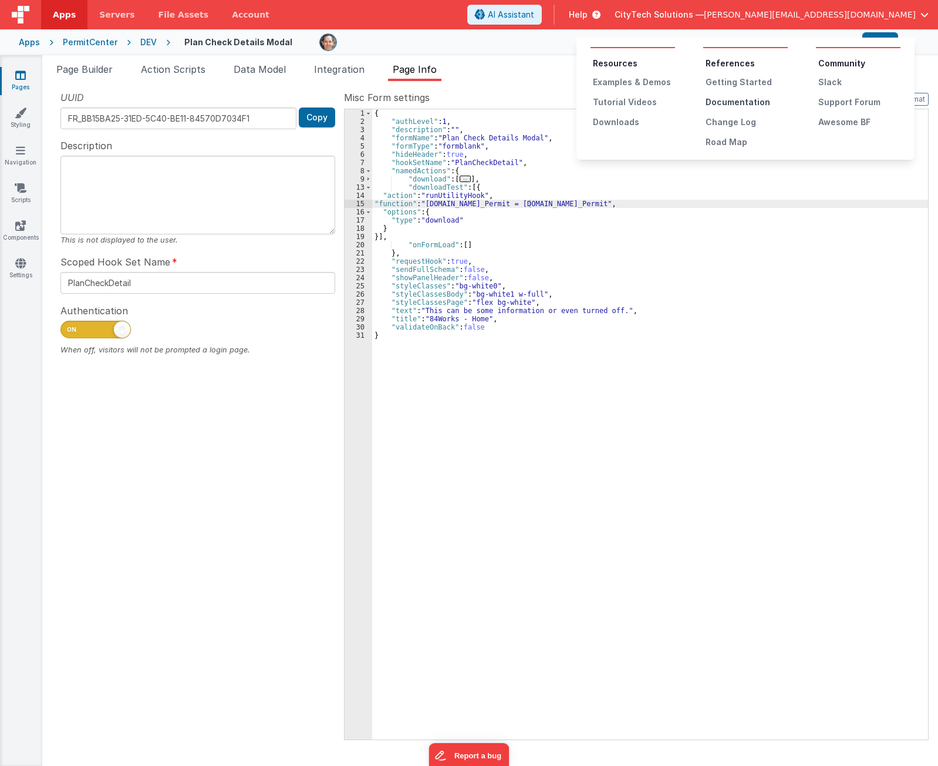
click at [750, 104] on div "Documentation" at bounding box center [747, 102] width 82 height 12
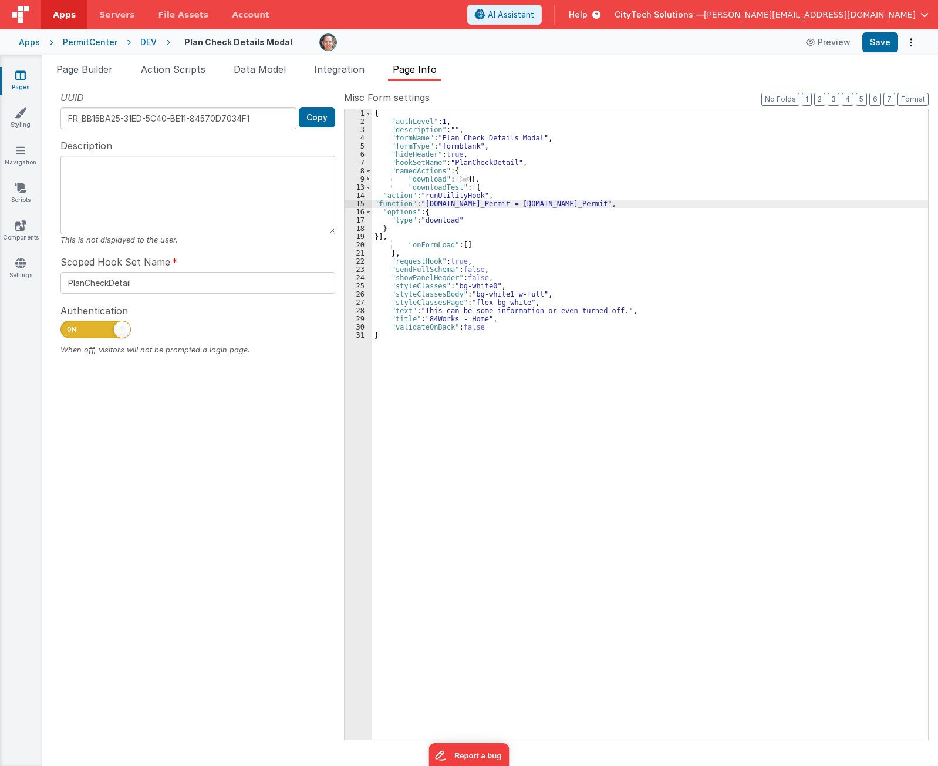
click at [545, 218] on div "{ "authLevel" : 1 , "description" : "" , "formName" : "Plan Check Details Modal…" at bounding box center [650, 432] width 556 height 646
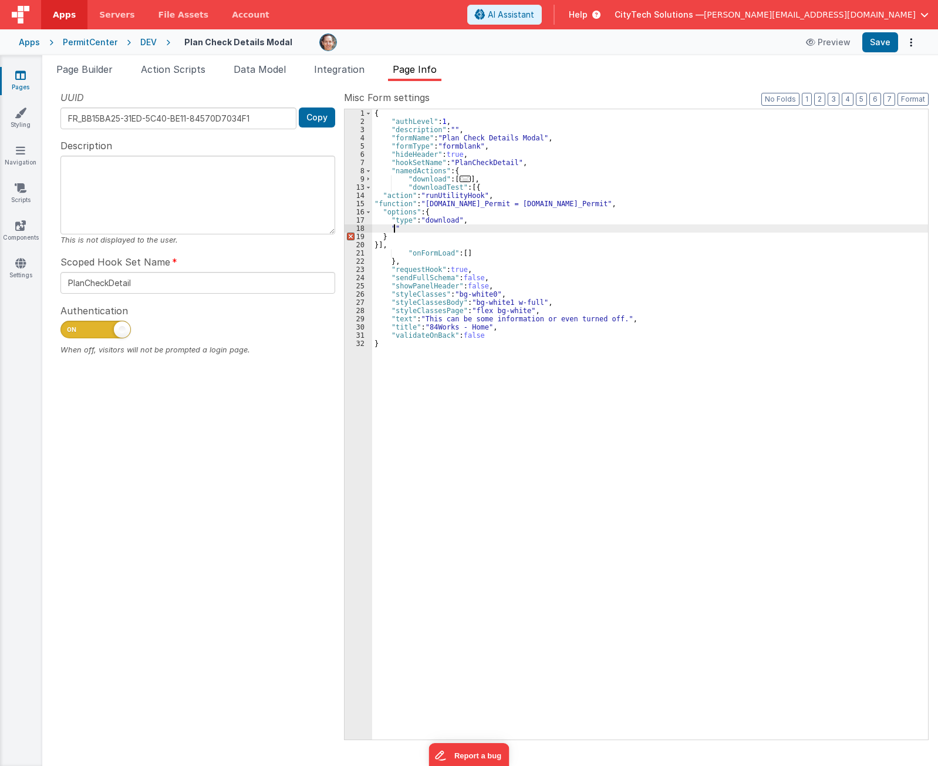
paste textarea
click at [886, 36] on button "Save" at bounding box center [880, 42] width 36 height 20
click at [596, 204] on div "{ "authLevel" : 1 , "description" : "" , "formName" : "Plan Check Details Modal…" at bounding box center [650, 432] width 556 height 646
click at [655, 202] on div "{ "authLevel" : 1 , "description" : "" , "formName" : "Plan Check Details Modal…" at bounding box center [650, 432] width 556 height 646
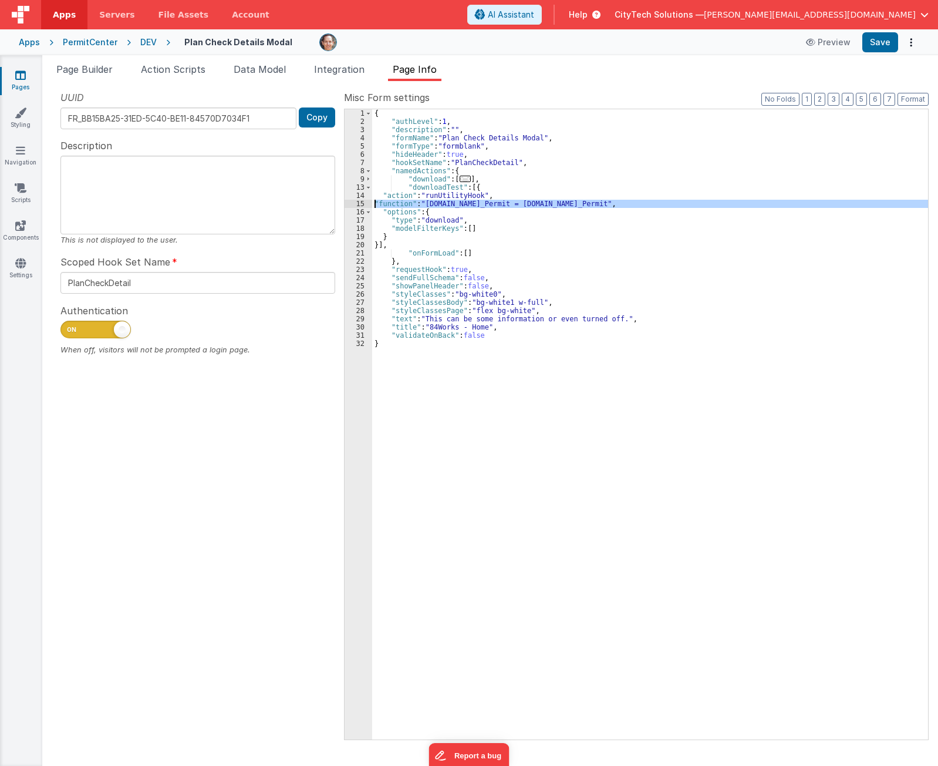
click at [358, 202] on div "15" at bounding box center [359, 204] width 28 height 8
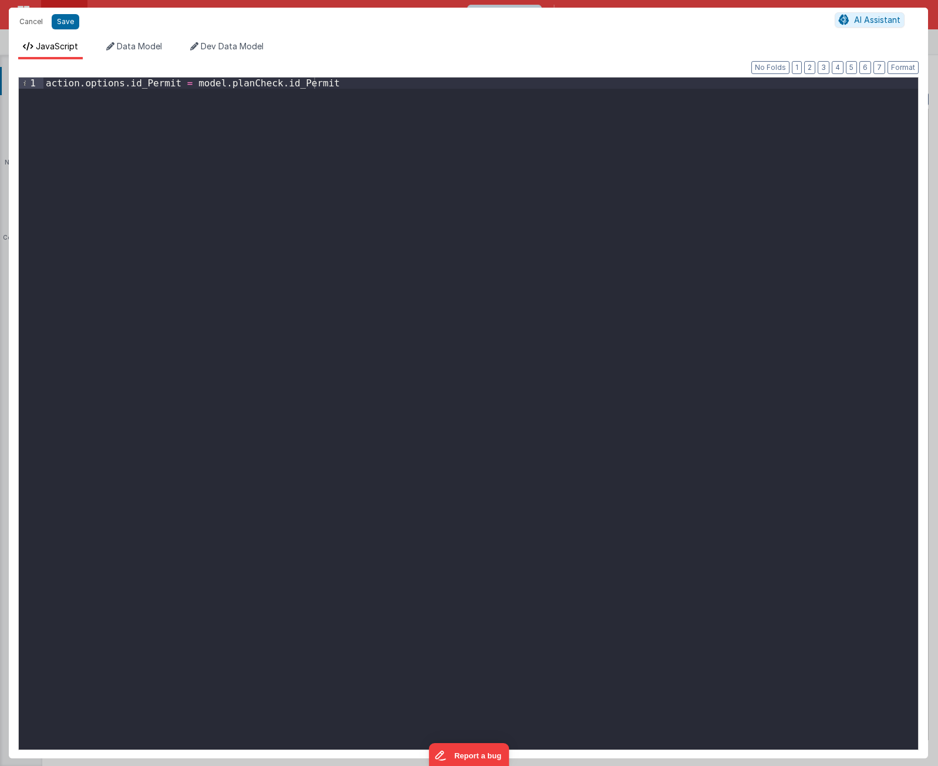
click at [525, 182] on div "action . options . id_Permit = model . planCheck . id_Permit" at bounding box center [480, 424] width 875 height 694
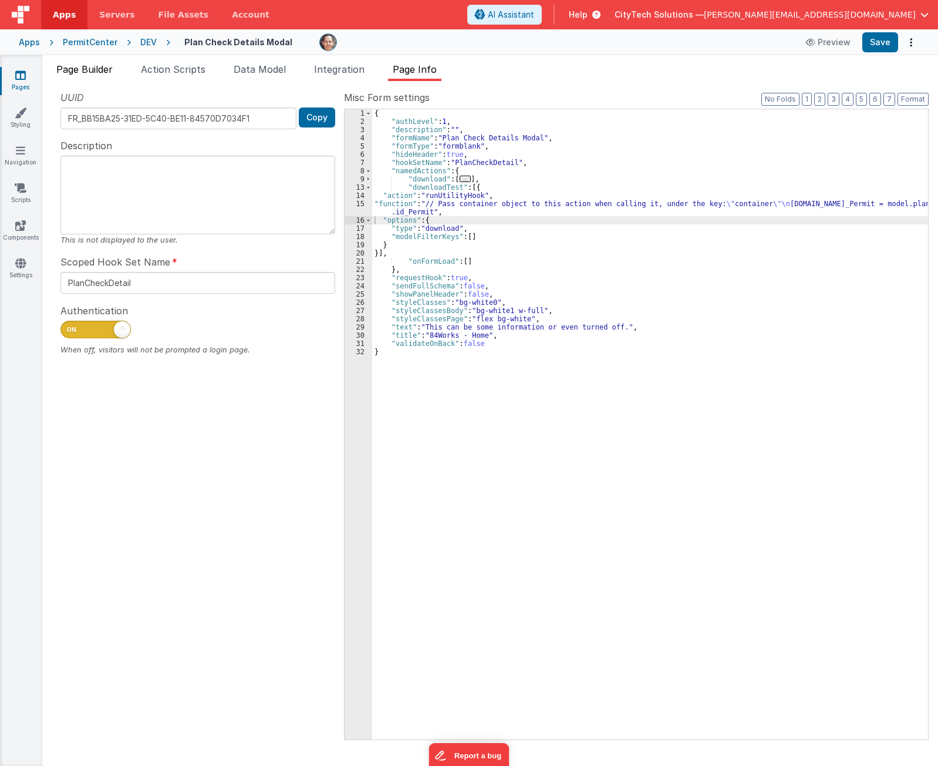
click at [95, 67] on span "Page Builder" at bounding box center [84, 69] width 56 height 12
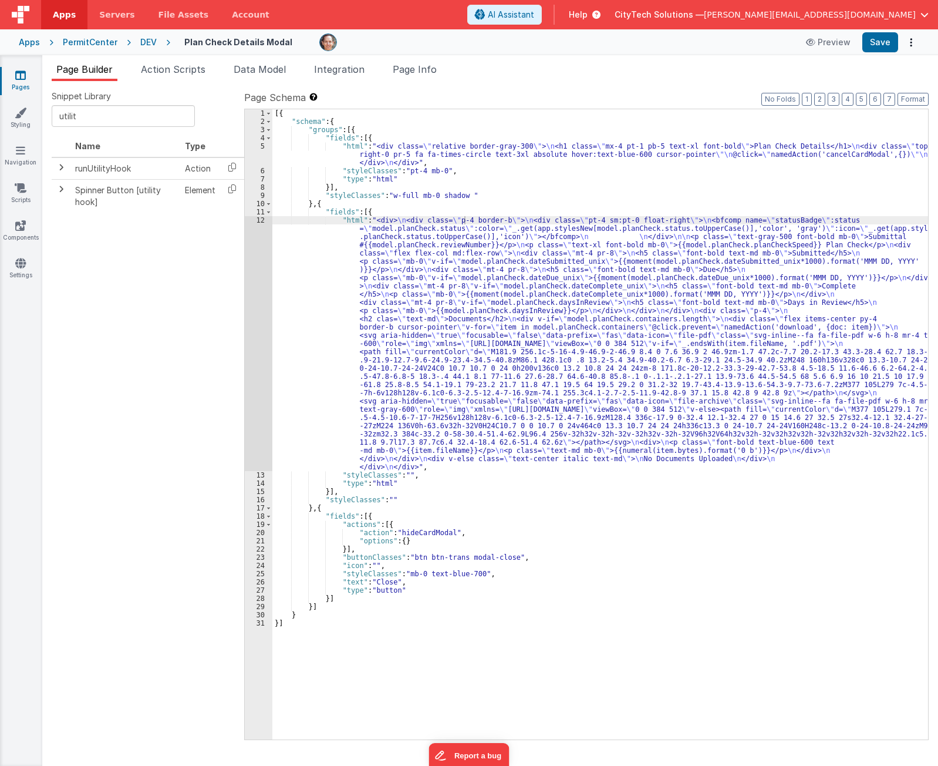
click at [464, 241] on div "[{ "schema" : { "groups" : [{ "fields" : [{ "html" : "<div class= \" relative b…" at bounding box center [600, 432] width 656 height 646
click at [254, 258] on div "12" at bounding box center [259, 343] width 28 height 255
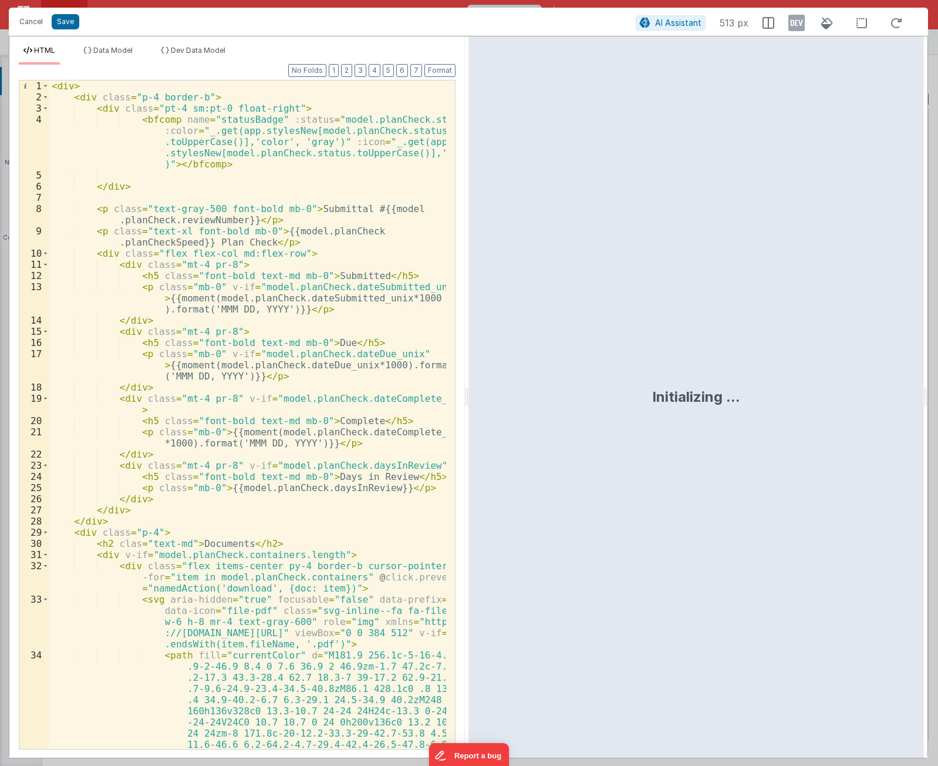
click at [283, 363] on div "< div > < div class = "p-4 border-b" > < div class = "pt-4 sm:pt-0 float-right"…" at bounding box center [247, 514] width 397 height 869
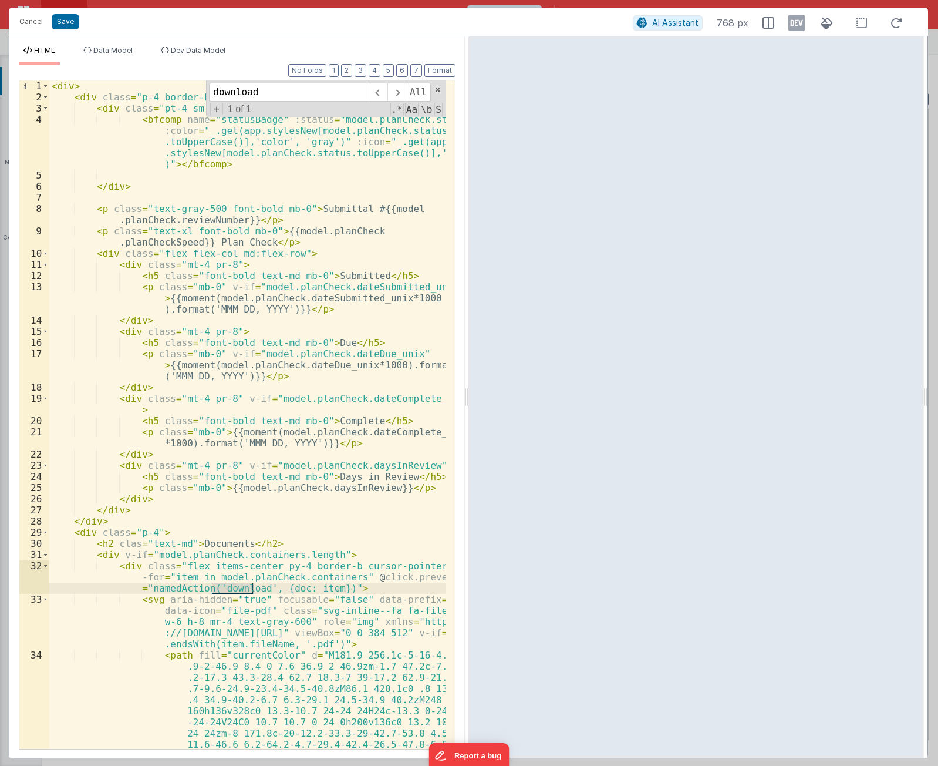
type input "download"
click at [177, 587] on div "< div > < div class = "p-4 border-b" > < div class = "pt-4 sm:pt-0 float-right"…" at bounding box center [247, 514] width 397 height 869
click at [224, 333] on div "< div > < div class = "p-4 border-b" > < div class = "pt-4 sm:pt-0 float-right"…" at bounding box center [247, 514] width 397 height 869
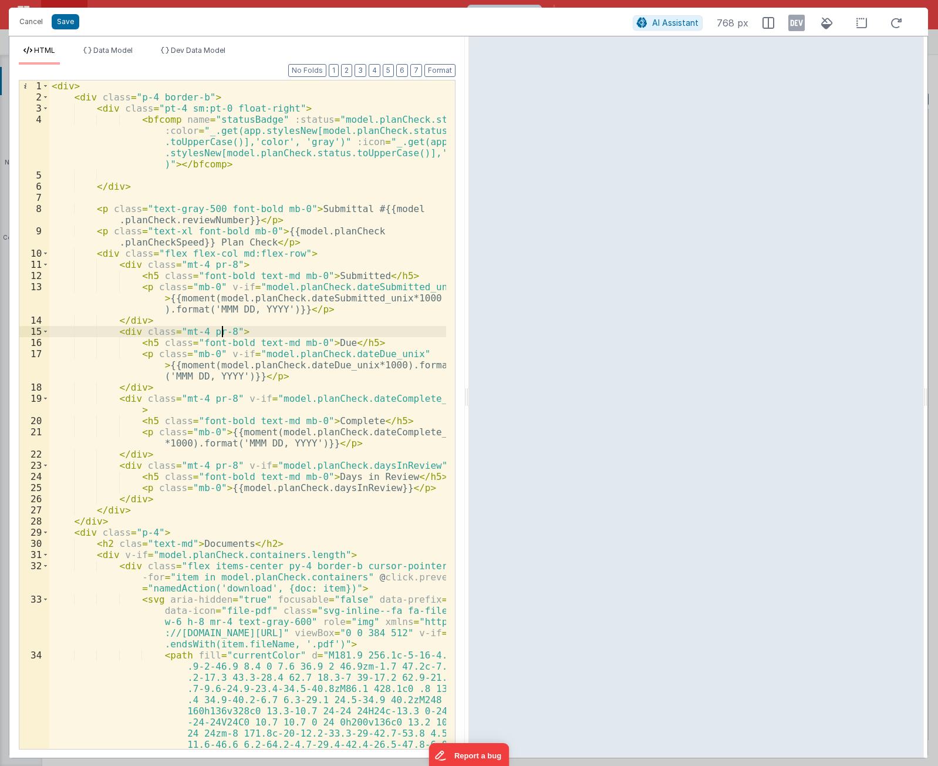
click at [315, 266] on div "< div > < div class = "p-4 border-b" > < div class = "pt-4 sm:pt-0 float-right"…" at bounding box center [247, 514] width 397 height 869
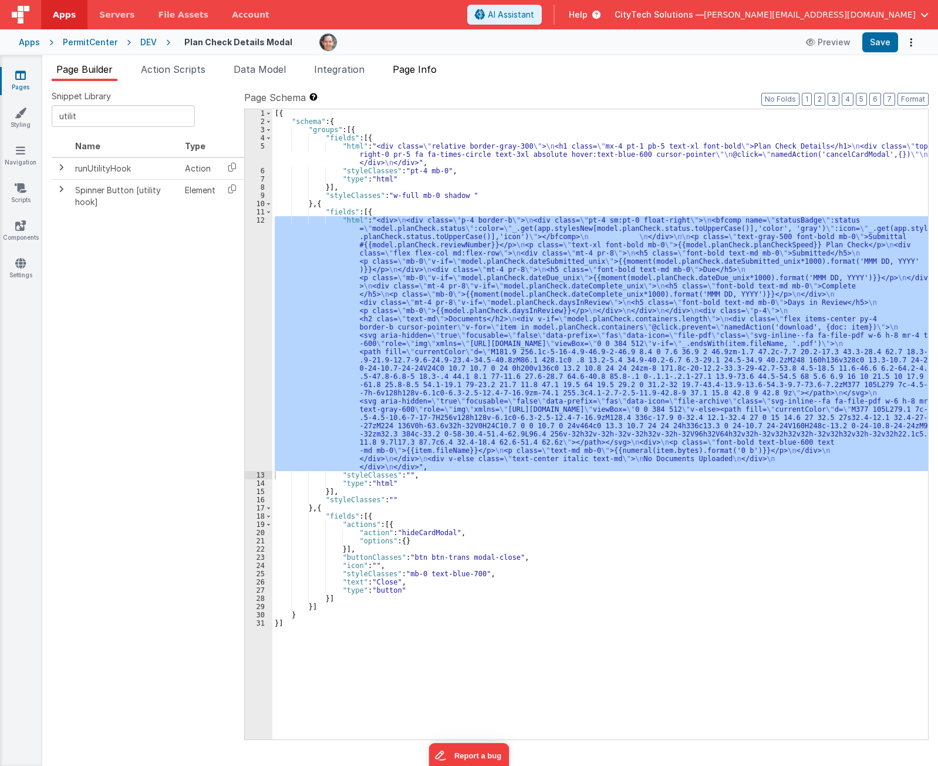
click at [423, 72] on span "Page Info" at bounding box center [415, 69] width 44 height 12
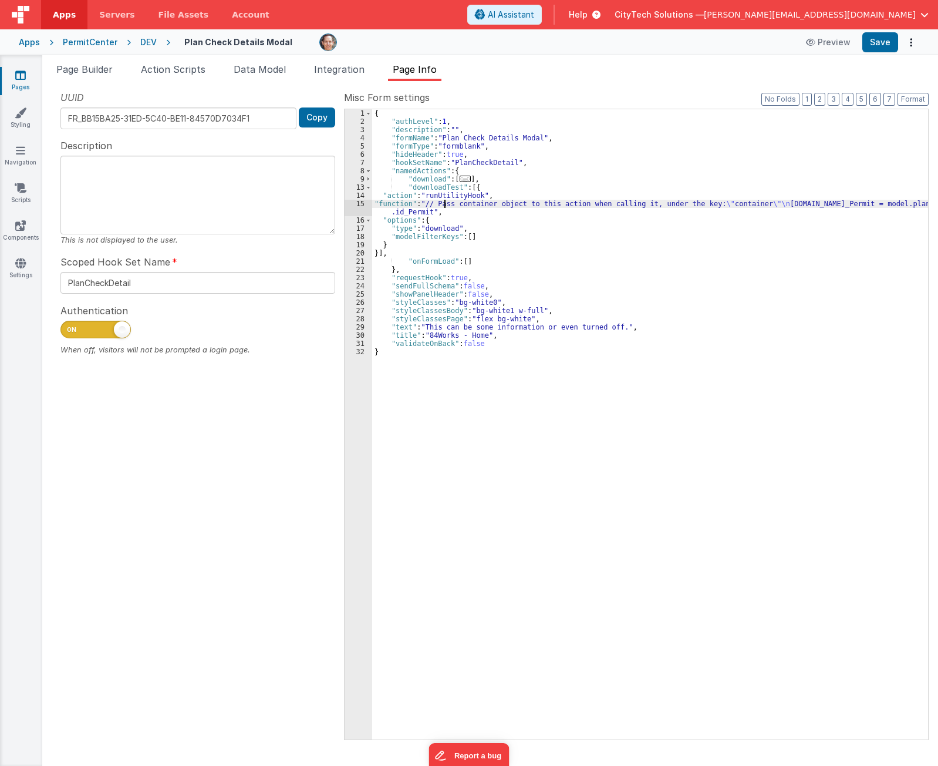
click at [443, 207] on div "{ "authLevel" : 1 , "description" : "" , "formName" : "Plan Check Details Modal…" at bounding box center [650, 432] width 556 height 646
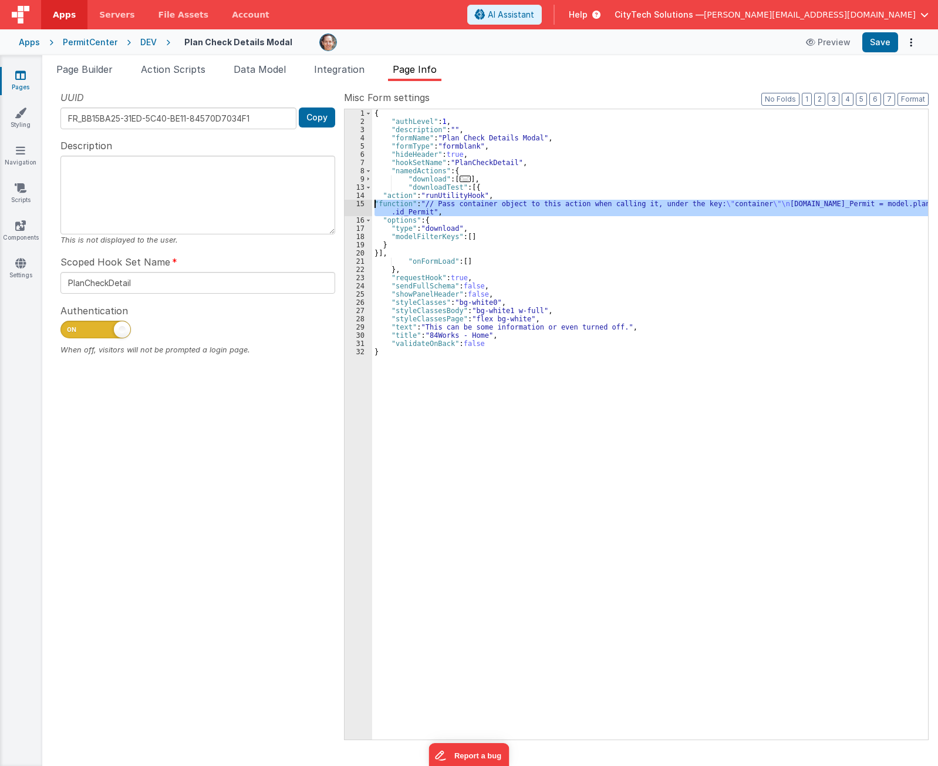
click at [359, 206] on div "15" at bounding box center [359, 208] width 28 height 16
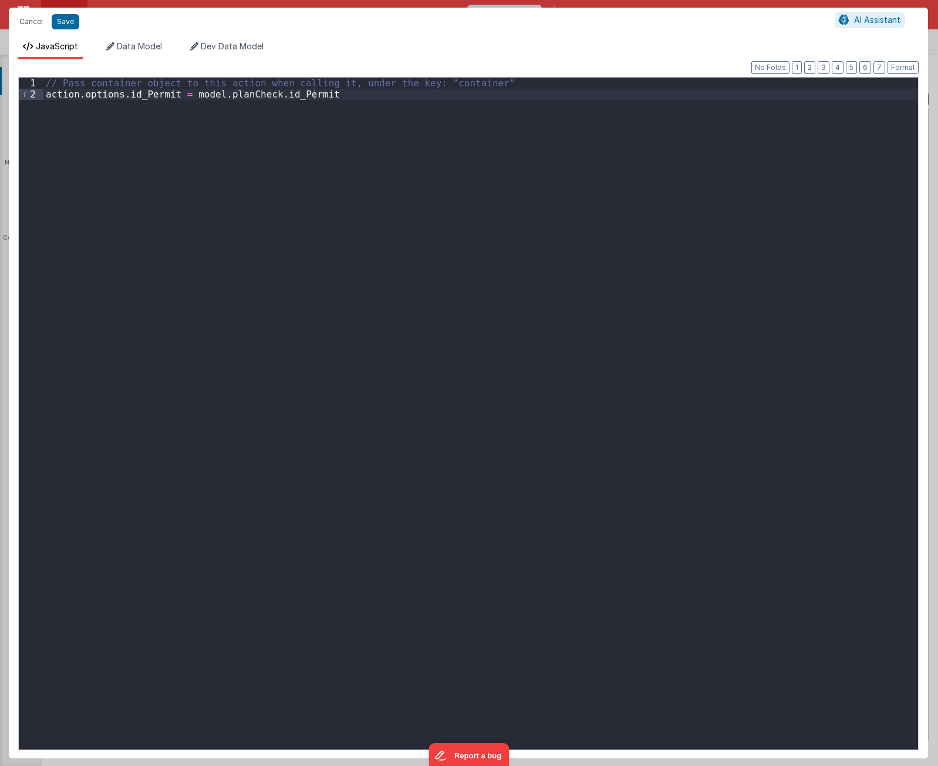
click at [582, 184] on div "// Pass container object to this action when calling it, under the key: "contai…" at bounding box center [480, 424] width 875 height 694
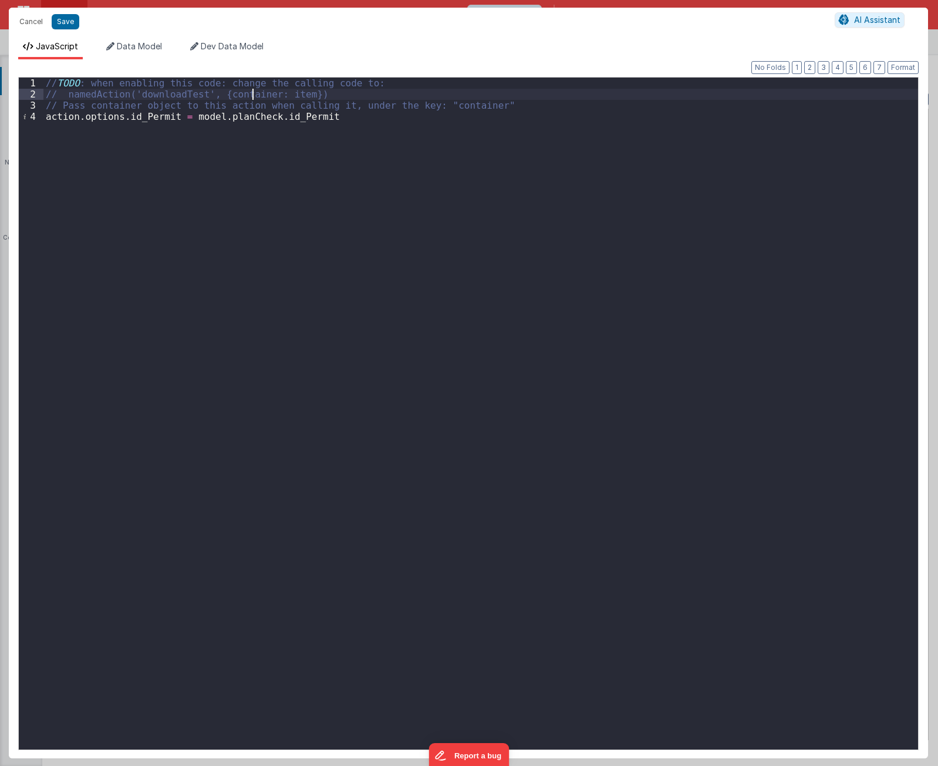
click at [250, 93] on div "// TODO : when enabling this code: change the calling code to: // namedAction('…" at bounding box center [480, 424] width 875 height 694
click at [370, 192] on div "// TODO : when enabling this code: change the calling code to: // namedAction('…" at bounding box center [480, 424] width 875 height 694
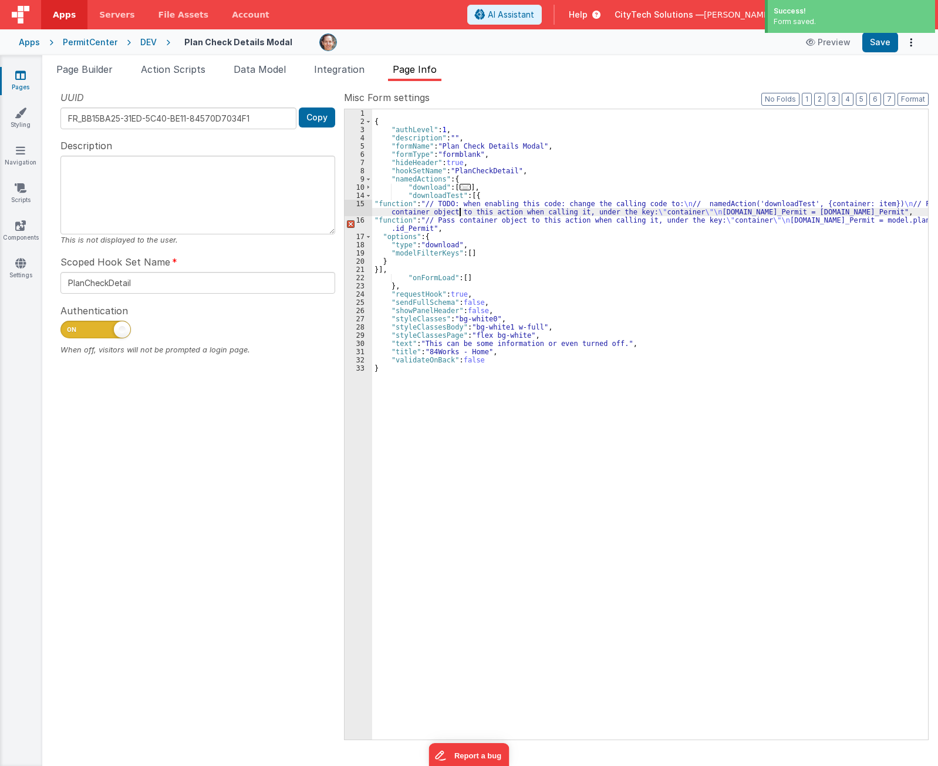
click at [461, 208] on div "{ "authLevel" : 1 , "description" : "" , "formName" : "Plan Check Details Modal…" at bounding box center [650, 432] width 556 height 646
click at [455, 219] on div "{ "authLevel" : 1 , "description" : "" , "formName" : "Plan Check Details Modal…" at bounding box center [650, 432] width 556 height 646
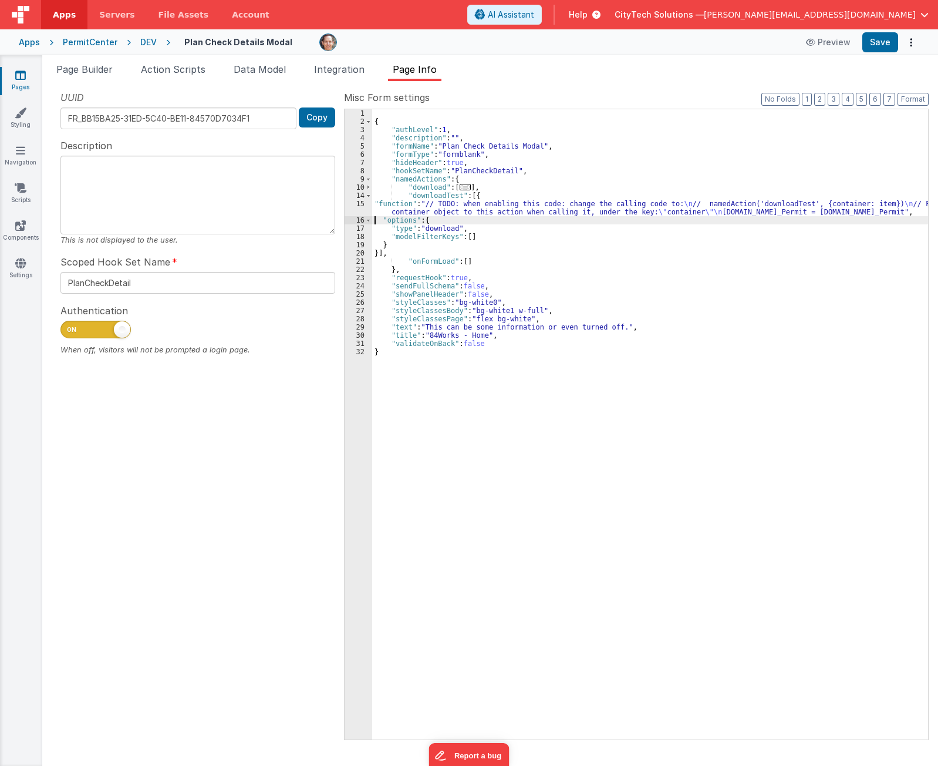
click at [460, 204] on div "{ "authLevel" : 1 , "description" : "" , "formName" : "Plan Check Details Modal…" at bounding box center [650, 432] width 556 height 646
click at [365, 206] on div "15" at bounding box center [359, 208] width 28 height 16
click at [355, 207] on div "15" at bounding box center [359, 208] width 28 height 16
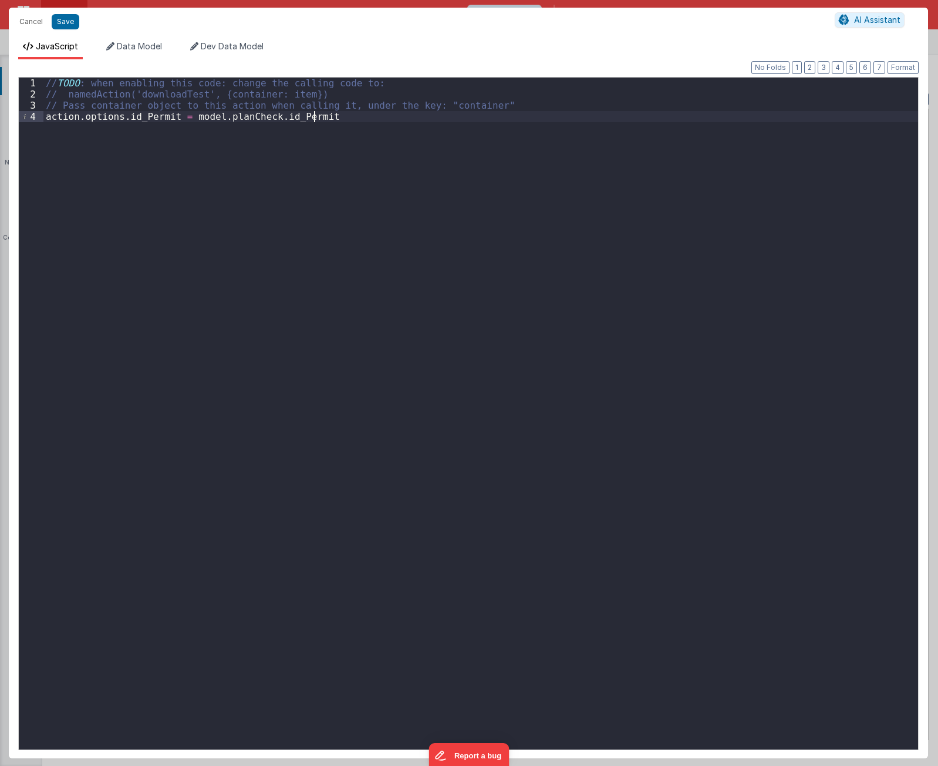
click at [355, 207] on div "// TODO : when enabling this code: change the calling code to: // namedAction('…" at bounding box center [480, 424] width 875 height 694
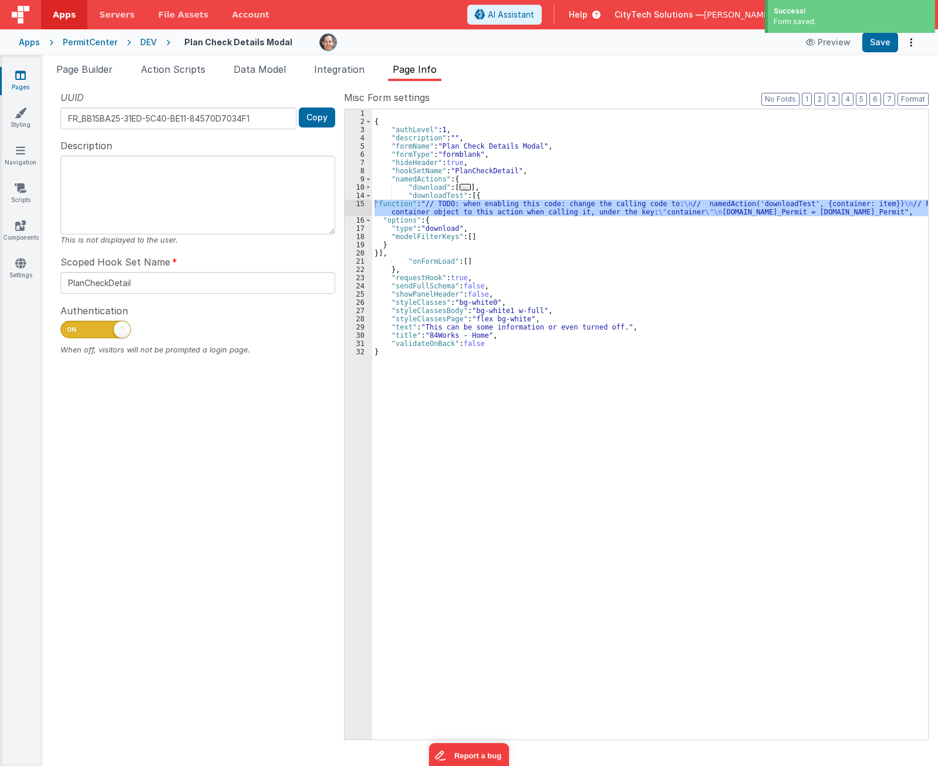
click at [531, 161] on div "{ "authLevel" : 1 , "description" : "" , "formName" : "Plan Check Details Modal…" at bounding box center [650, 432] width 556 height 646
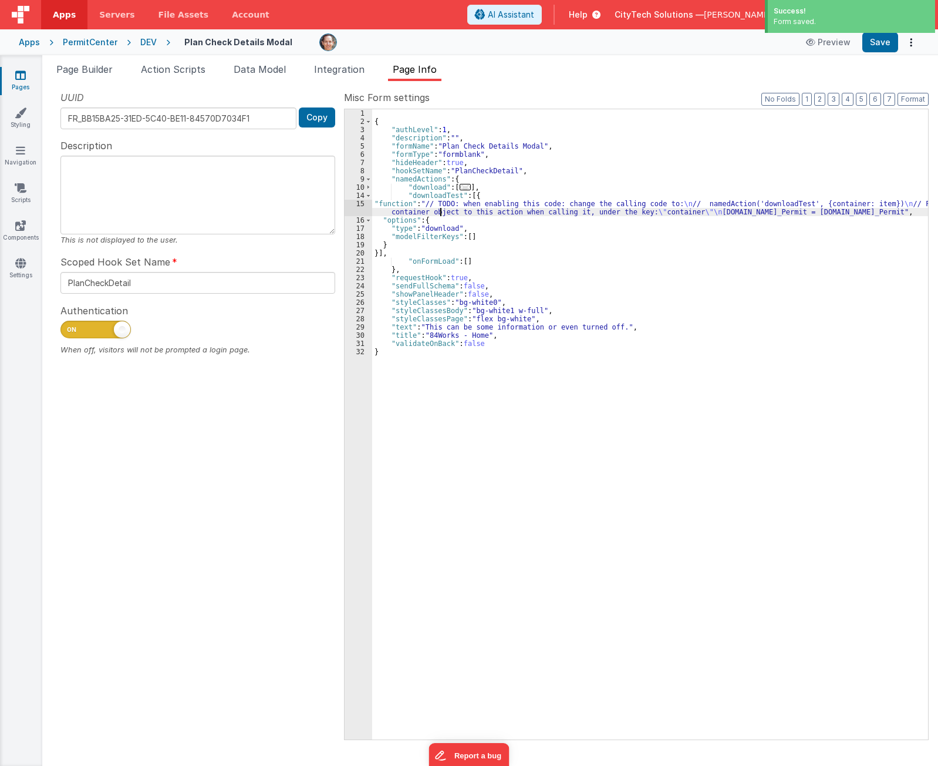
click at [440, 210] on div "{ "authLevel" : 1 , "description" : "" , "formName" : "Plan Check Details Modal…" at bounding box center [650, 432] width 556 height 646
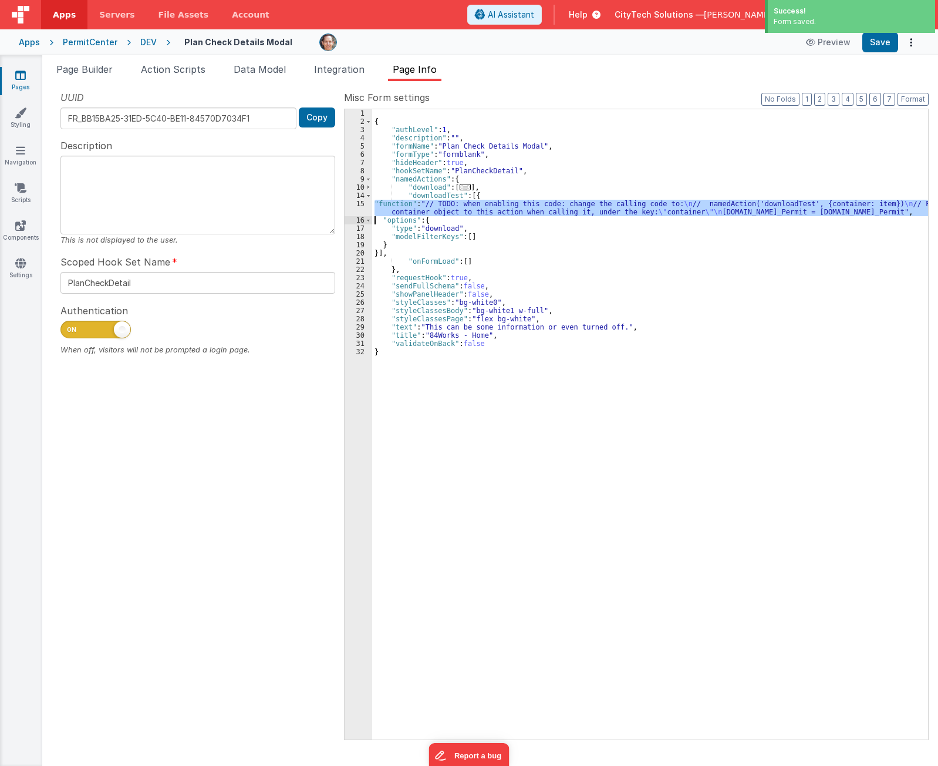
click at [356, 209] on div "15" at bounding box center [359, 208] width 28 height 16
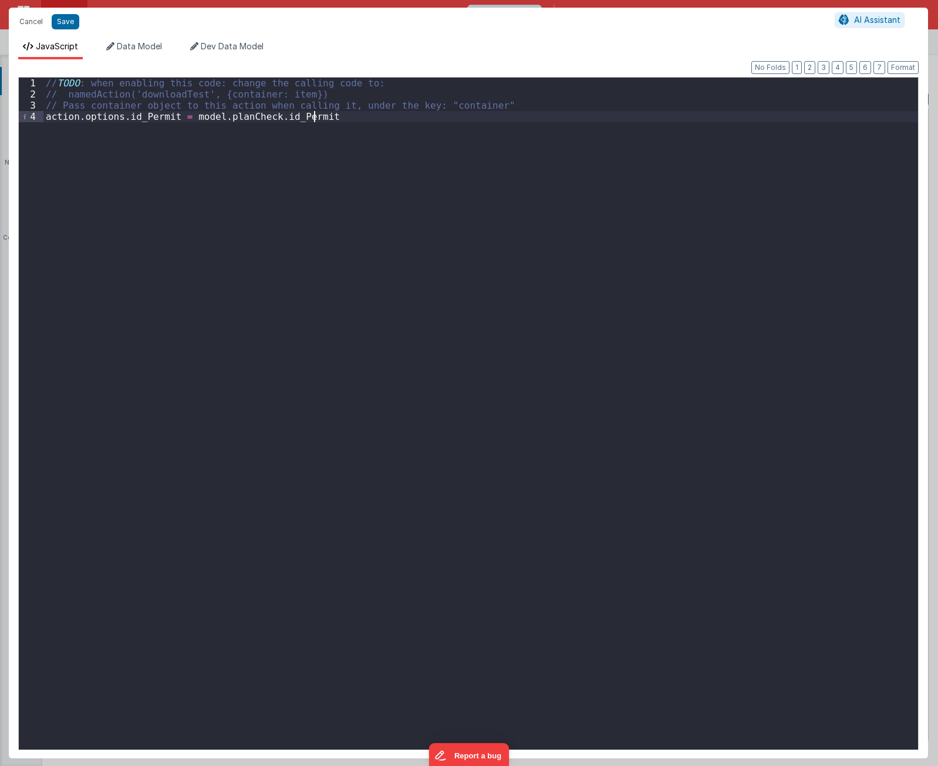
click at [314, 266] on div "// TODO : when enabling this code: change the calling code to: // namedAction('…" at bounding box center [480, 424] width 875 height 694
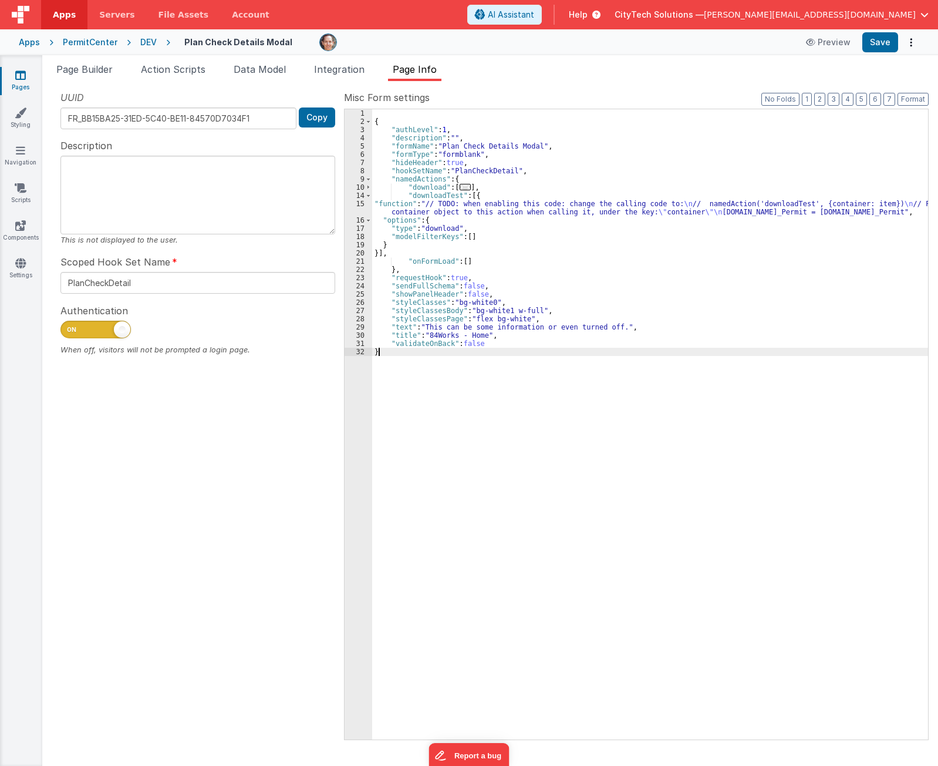
click at [457, 393] on div "{ "authLevel" : 1 , "description" : "" , "formName" : "Plan Check Details Modal…" at bounding box center [650, 432] width 556 height 646
click at [208, 511] on div "UUID FR_BB15BA25-31ED-5C40-BE11-84570D7034F1 Copy Description This is not displ…" at bounding box center [198, 414] width 292 height 648
drag, startPoint x: 757, startPoint y: 446, endPoint x: 741, endPoint y: 421, distance: 29.0
click at [757, 446] on div "{ "authLevel" : 1 , "description" : "" , "formName" : "Plan Check Details Modal…" at bounding box center [650, 432] width 556 height 646
click at [490, 193] on div "{ "authLevel" : 1 , "description" : "" , "formName" : "Plan Check Details Modal…" at bounding box center [650, 432] width 556 height 646
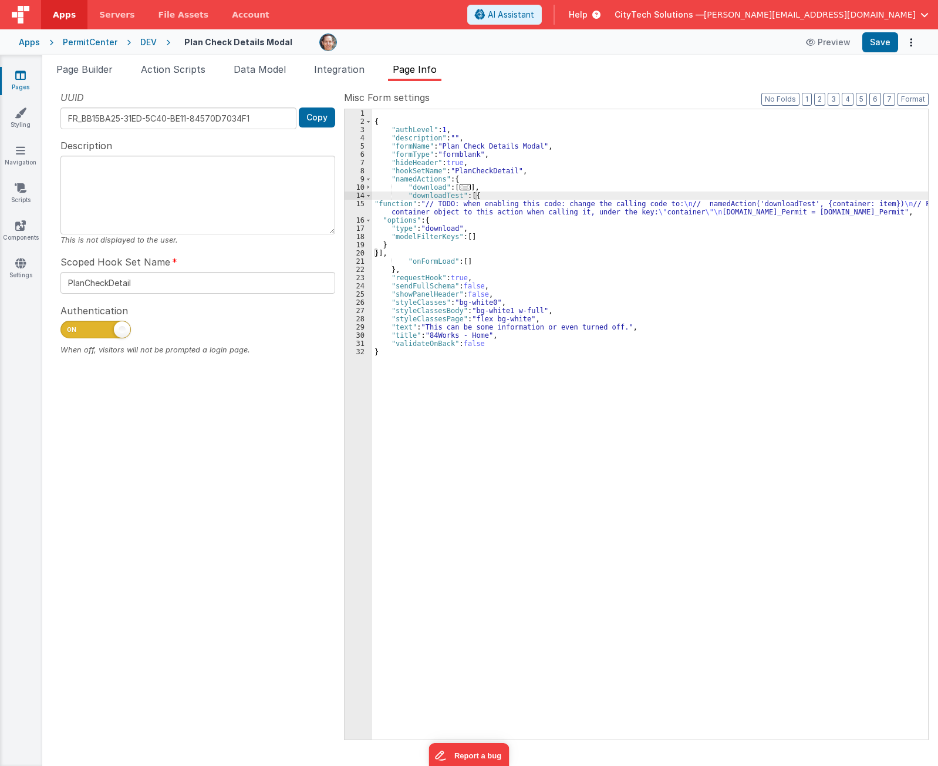
click at [914, 92] on label "Misc Form settings" at bounding box center [636, 97] width 585 height 14
click at [415, 247] on div "{ "authLevel" : 1 , "description" : "" , "formName" : "Plan Check Details Modal…" at bounding box center [650, 432] width 556 height 646
click at [495, 191] on div "{ "authLevel" : 1 , "description" : "" , "formName" : "Plan Check Details Modal…" at bounding box center [650, 432] width 556 height 646
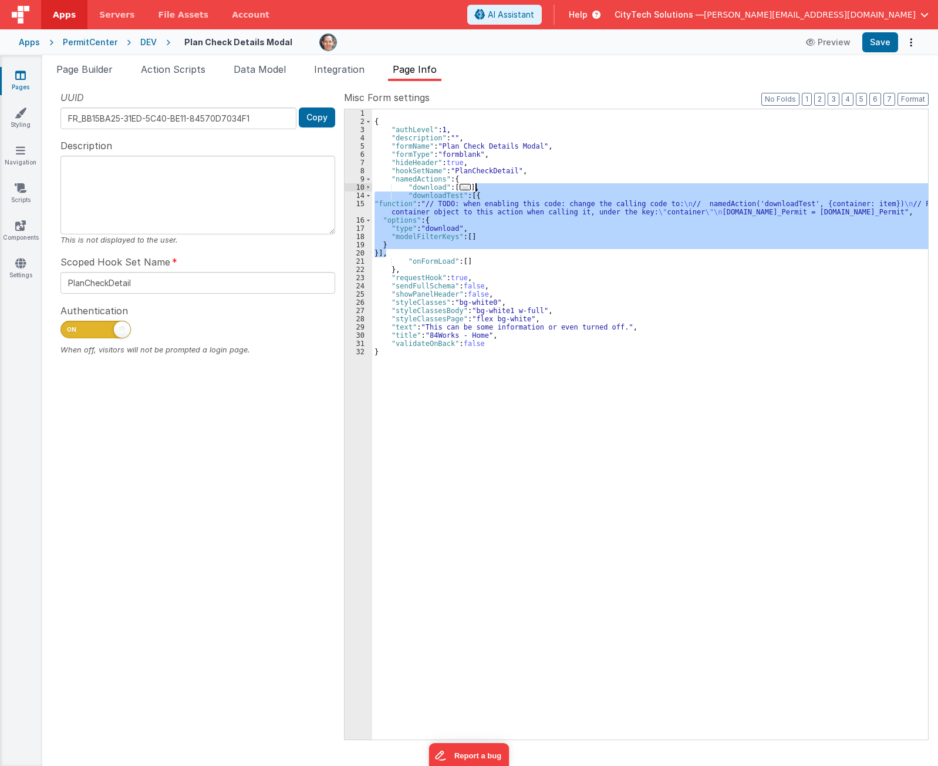
drag, startPoint x: 403, startPoint y: 251, endPoint x: 495, endPoint y: 187, distance: 112.4
click at [495, 187] on div "{ "authLevel" : 1 , "description" : "" , "formName" : "Plan Check Details Modal…" at bounding box center [650, 432] width 556 height 646
click at [726, 100] on label "Misc Form settings" at bounding box center [636, 97] width 585 height 14
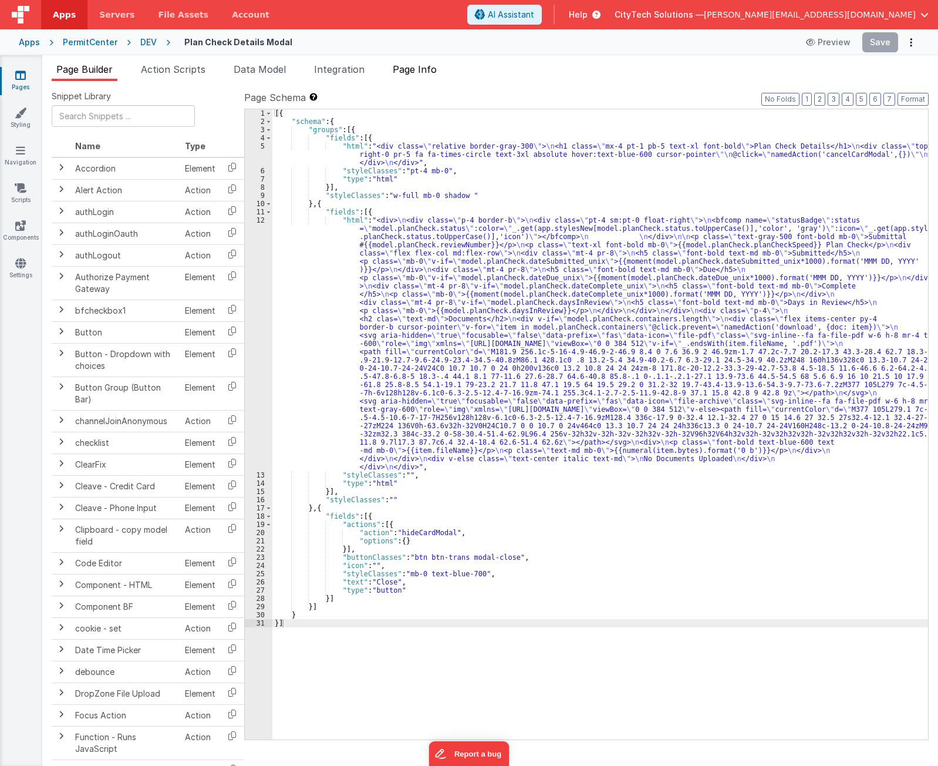
click at [429, 71] on span "Page Info" at bounding box center [415, 69] width 44 height 12
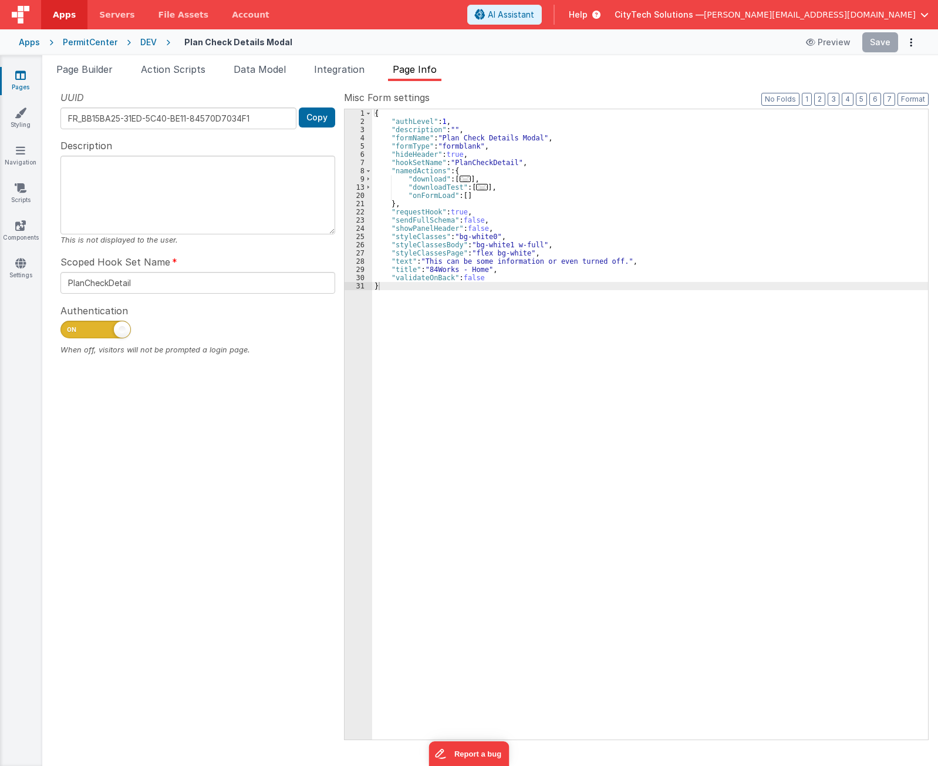
click at [479, 188] on span "..." at bounding box center [482, 187] width 12 height 6
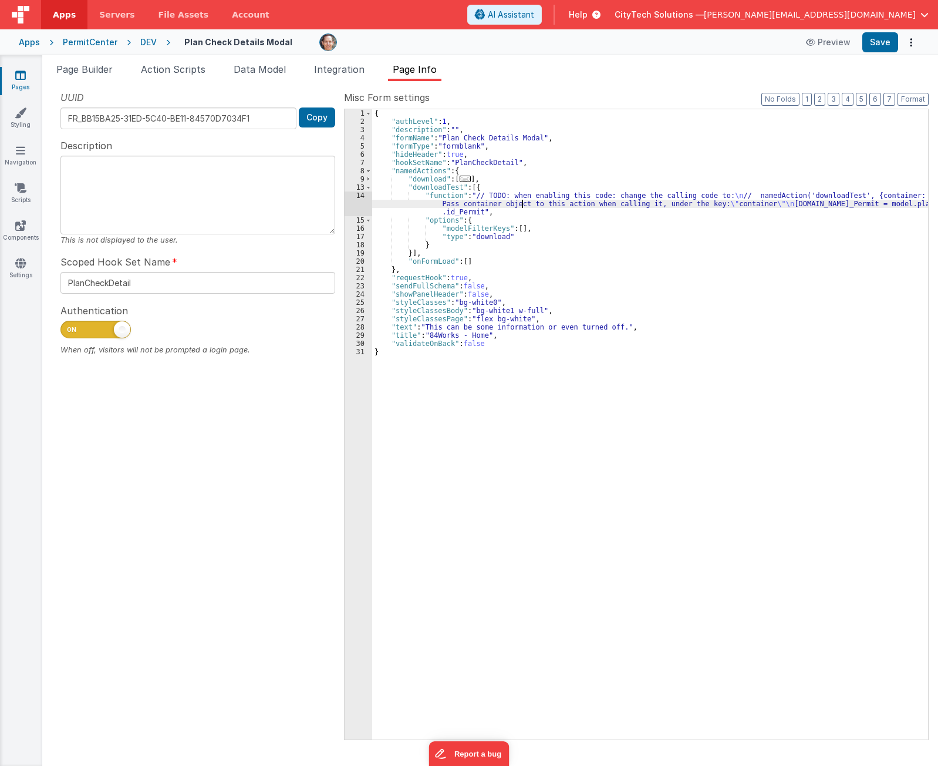
click at [522, 201] on div "{ "authLevel" : 1 , "description" : "" , "formName" : "Plan Check Details Modal…" at bounding box center [650, 432] width 556 height 646
click at [483, 244] on div "{ "authLevel" : 1 , "description" : "" , "formName" : "Plan Check Details Modal…" at bounding box center [650, 432] width 556 height 646
click at [490, 236] on div "{ "authLevel" : 1 , "description" : "" , "formName" : "Plan Check Details Modal…" at bounding box center [650, 432] width 556 height 646
click at [741, 262] on div "{ "authLevel" : 1 , "description" : "" , "formName" : "Plan Check Details Modal…" at bounding box center [650, 432] width 556 height 646
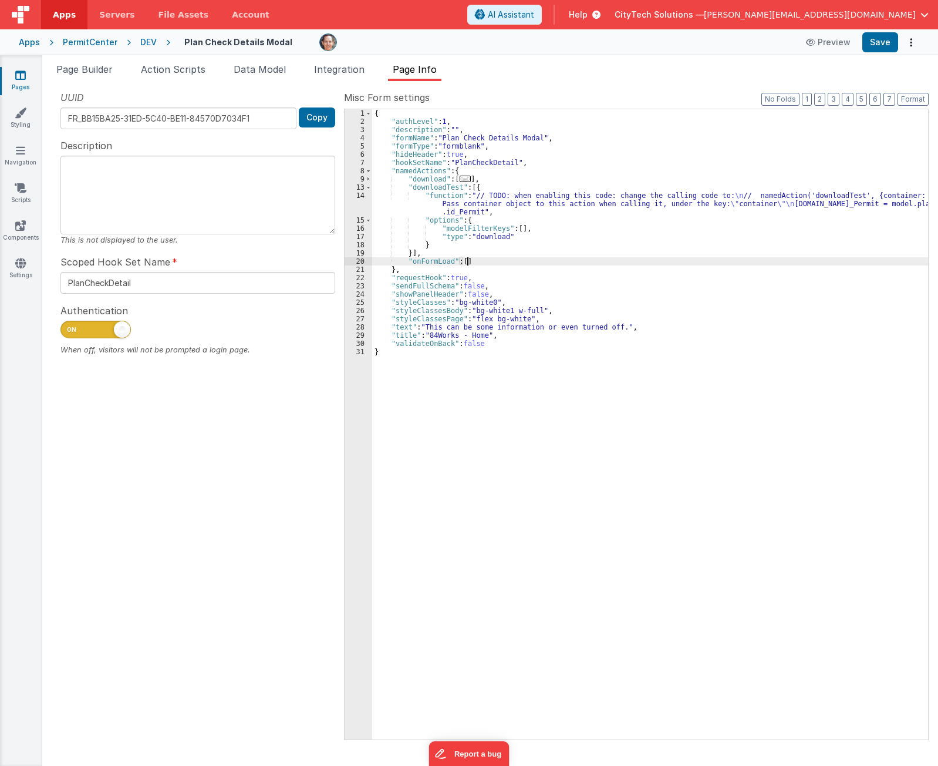
click at [584, 231] on div "{ "authLevel" : 1 , "description" : "" , "formName" : "Plan Check Details Modal…" at bounding box center [650, 432] width 556 height 646
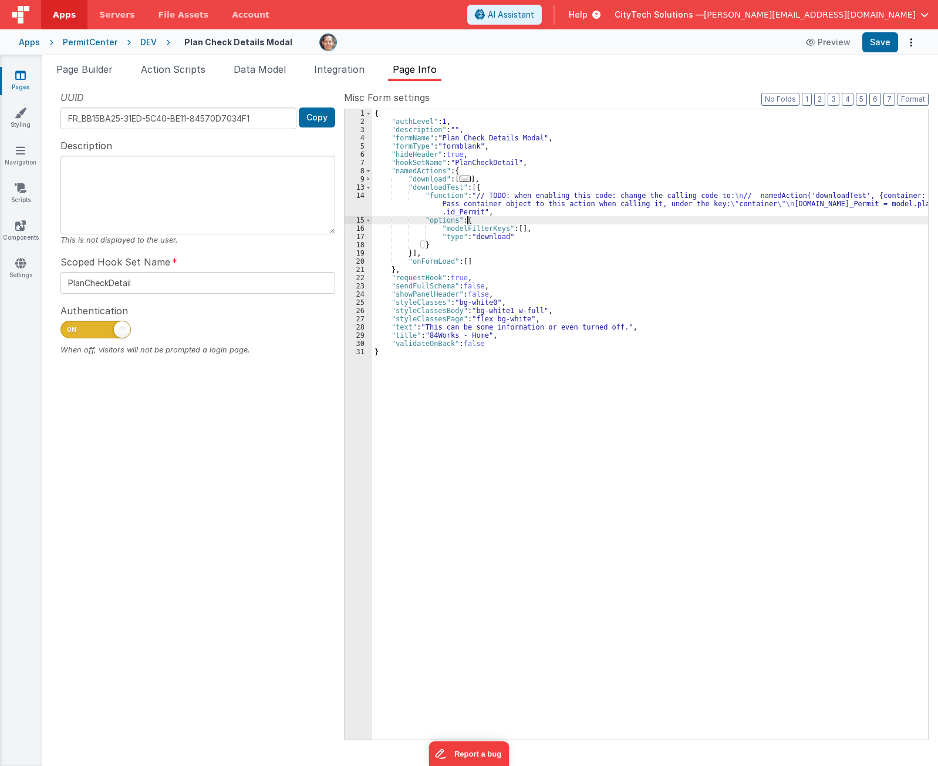
click at [559, 219] on div "{ "authLevel" : 1 , "description" : "" , "formName" : "Plan Check Details Modal…" at bounding box center [650, 432] width 556 height 646
click at [515, 203] on div "{ "authLevel" : 1 , "description" : "" , "formName" : "Plan Check Details Modal…" at bounding box center [650, 432] width 556 height 646
click at [353, 201] on div "14" at bounding box center [359, 203] width 28 height 25
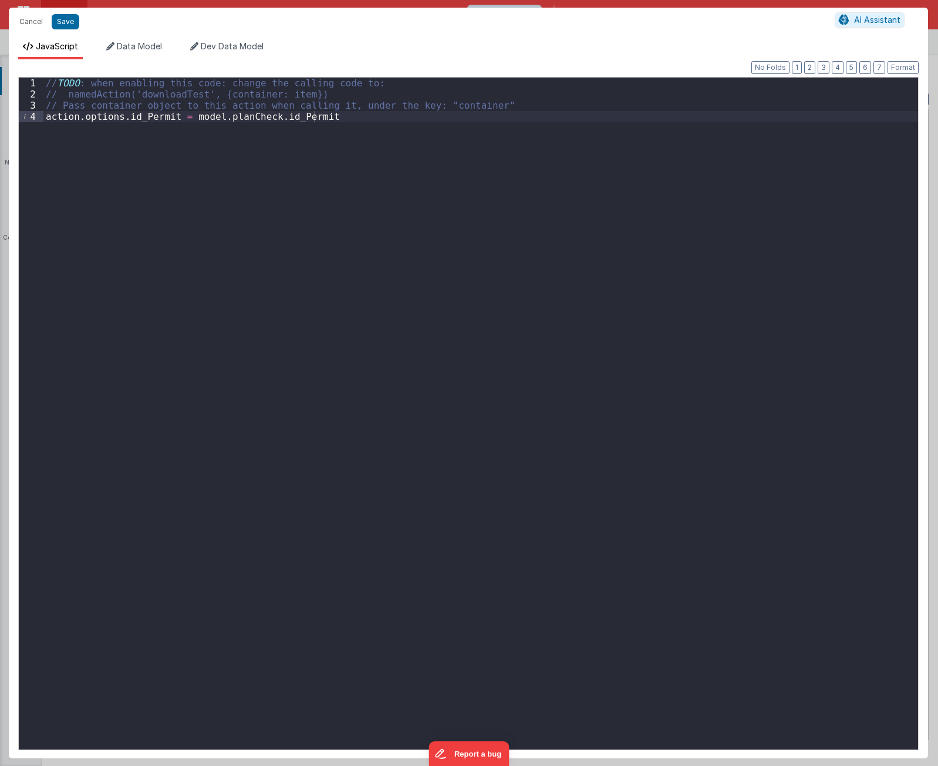
click at [66, 96] on div "// TODO : when enabling this code: change the calling code to: // namedAction('…" at bounding box center [480, 424] width 875 height 694
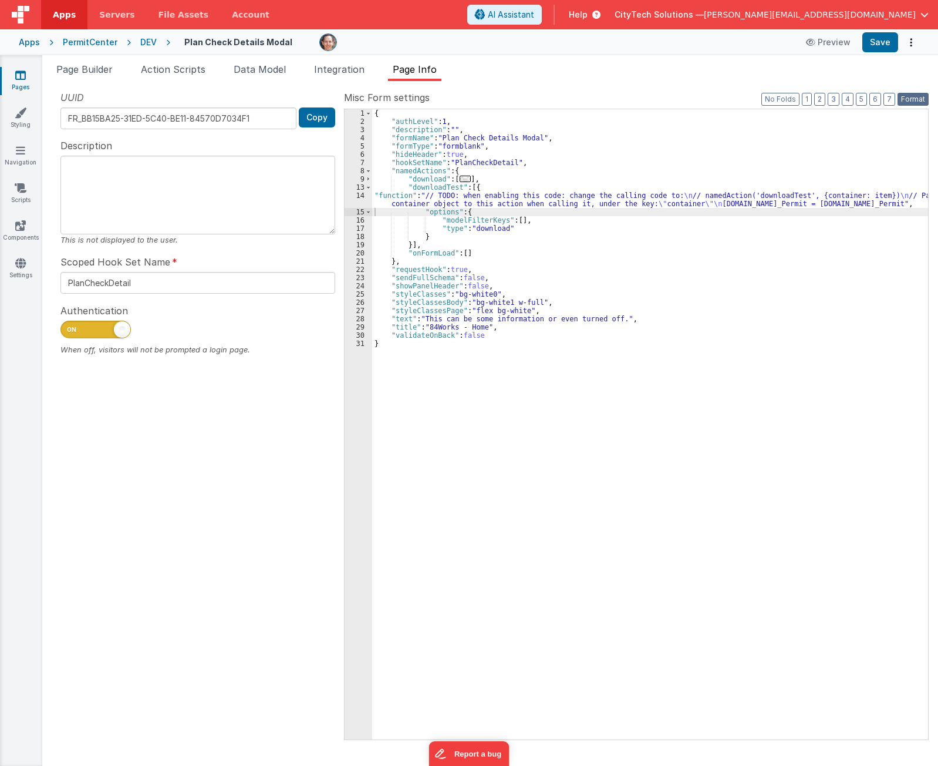
click at [920, 96] on button "Format" at bounding box center [913, 99] width 31 height 13
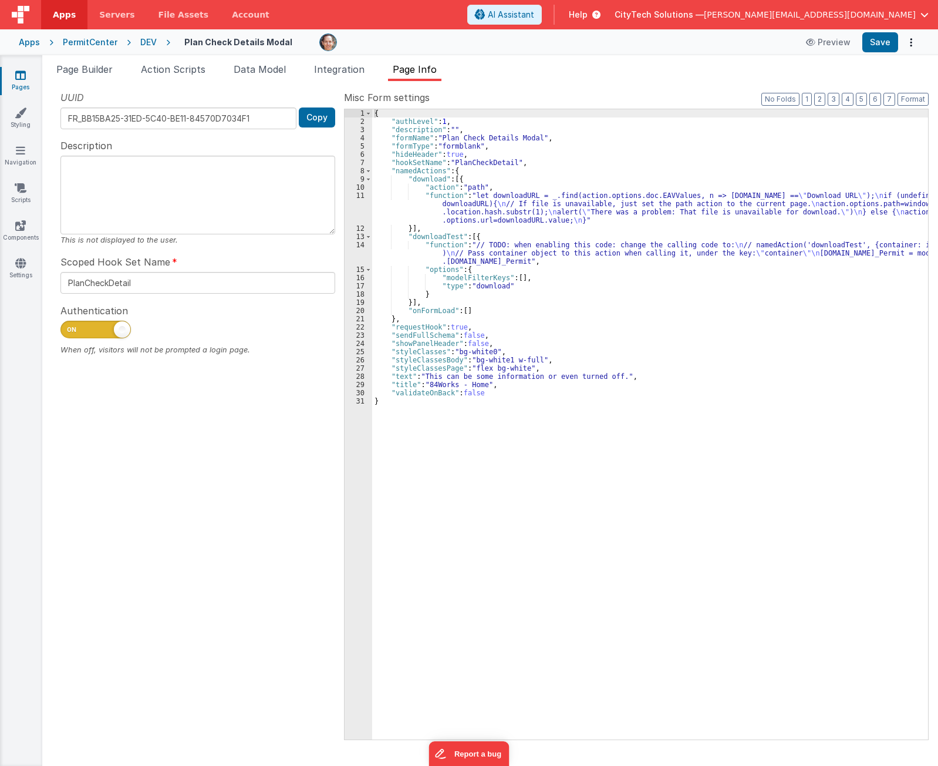
drag, startPoint x: 483, startPoint y: 238, endPoint x: 476, endPoint y: 205, distance: 32.9
click at [483, 237] on div "{ "authLevel" : 1 , "description" : "" , "formName" : "Plan Check Details Modal…" at bounding box center [650, 432] width 556 height 646
click at [421, 173] on div "{ "authLevel" : 1 , "description" : "" , "formName" : "Plan Check Details Modal…" at bounding box center [650, 432] width 556 height 646
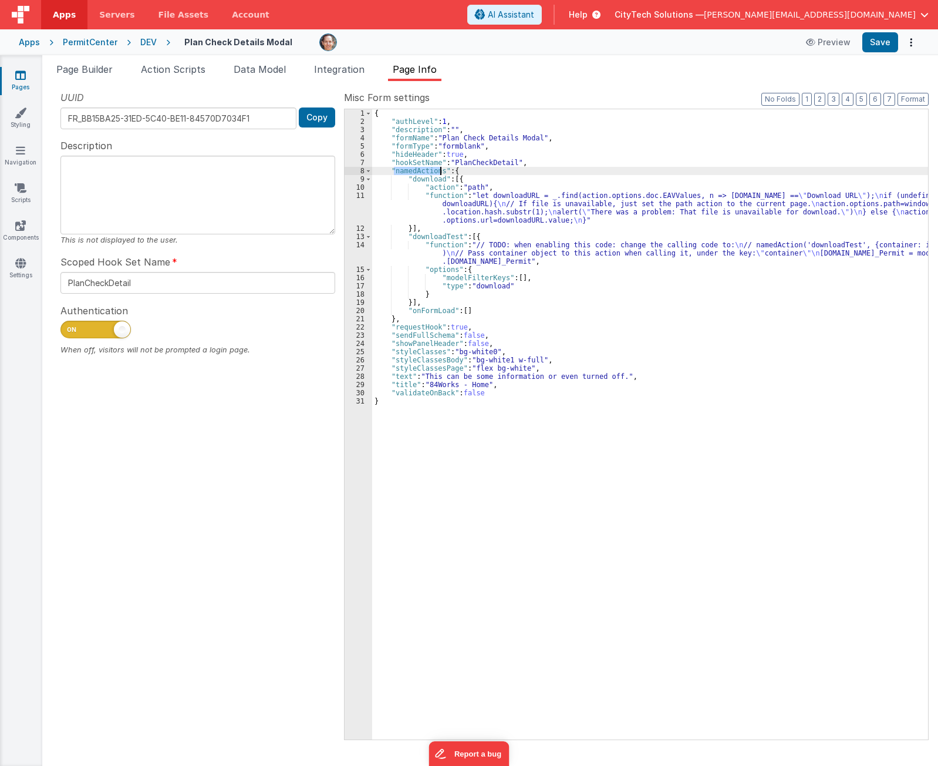
click at [421, 173] on div "{ "authLevel" : 1 , "description" : "" , "formName" : "Plan Check Details Modal…" at bounding box center [650, 432] width 556 height 646
click at [432, 238] on div "{ "authLevel" : 1 , "description" : "" , "formName" : "Plan Check Details Modal…" at bounding box center [650, 432] width 556 height 646
click at [441, 189] on div "{ "authLevel" : 1 , "description" : "" , "formName" : "Plan Check Details Modal…" at bounding box center [650, 432] width 556 height 646
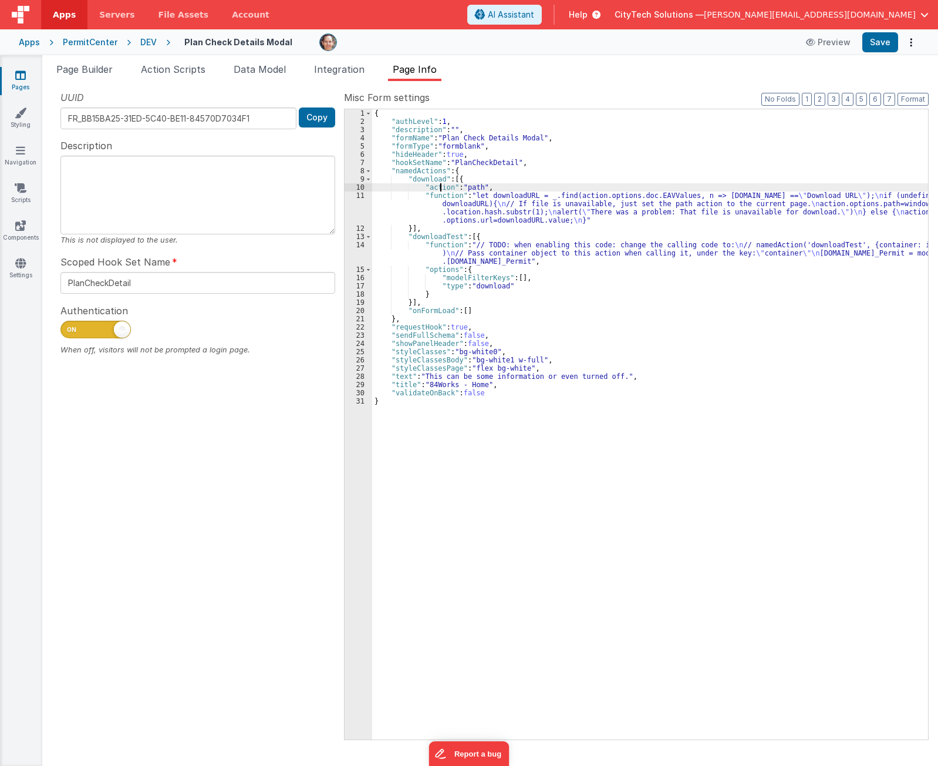
click at [441, 189] on div "{ "authLevel" : 1 , "description" : "" , "formName" : "Plan Check Details Modal…" at bounding box center [650, 432] width 556 height 646
click at [494, 236] on div "{ "authLevel" : 1 , "description" : "" , "formName" : "Plan Check Details Modal…" at bounding box center [650, 432] width 556 height 646
click at [451, 245] on div "{ "authLevel" : 1 , "description" : "" , "formName" : "Plan Check Details Modal…" at bounding box center [650, 432] width 556 height 646
click at [443, 267] on div "{ "authLevel" : 1 , "description" : "" , "formName" : "Plan Check Details Modal…" at bounding box center [650, 432] width 556 height 646
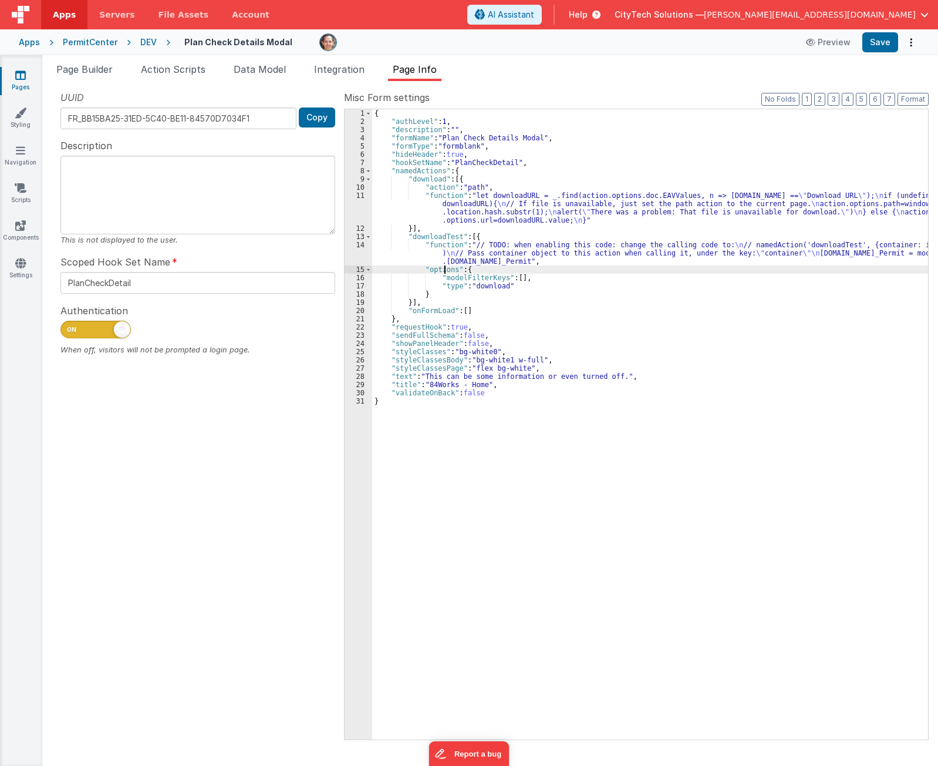
click at [443, 267] on div "{ "authLevel" : 1 , "description" : "" , "formName" : "Plan Check Details Modal…" at bounding box center [650, 432] width 556 height 646
click at [483, 235] on div "{ "authLevel" : 1 , "description" : "" , "formName" : "Plan Check Details Modal…" at bounding box center [650, 432] width 556 height 646
click at [106, 68] on span "Page Builder" at bounding box center [84, 69] width 56 height 12
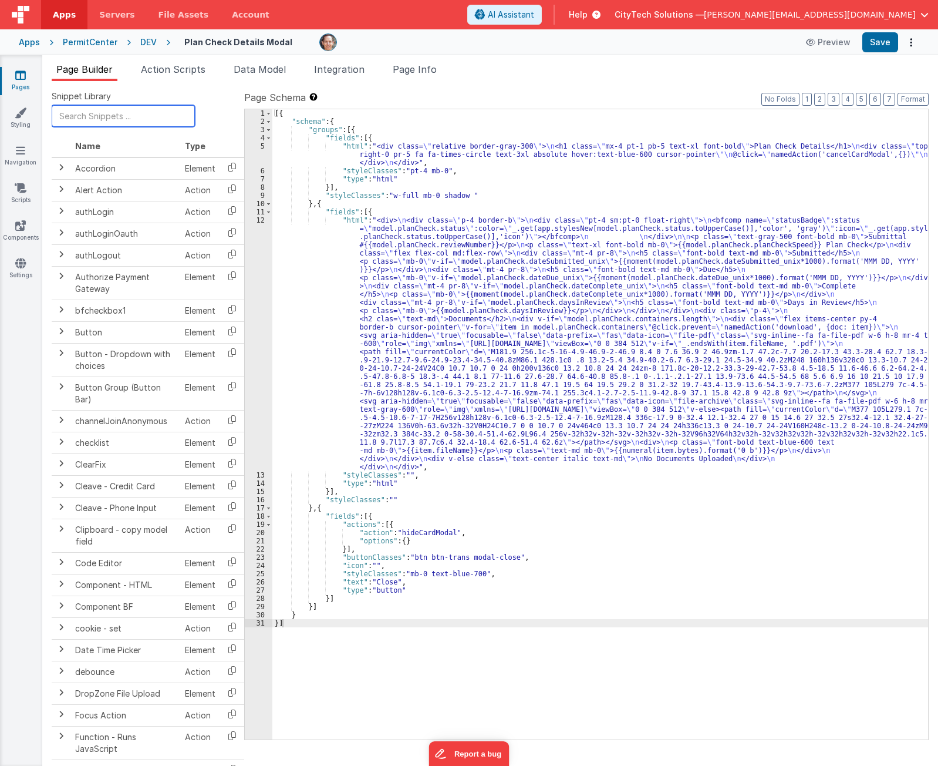
click at [131, 119] on input "text" at bounding box center [123, 116] width 143 height 22
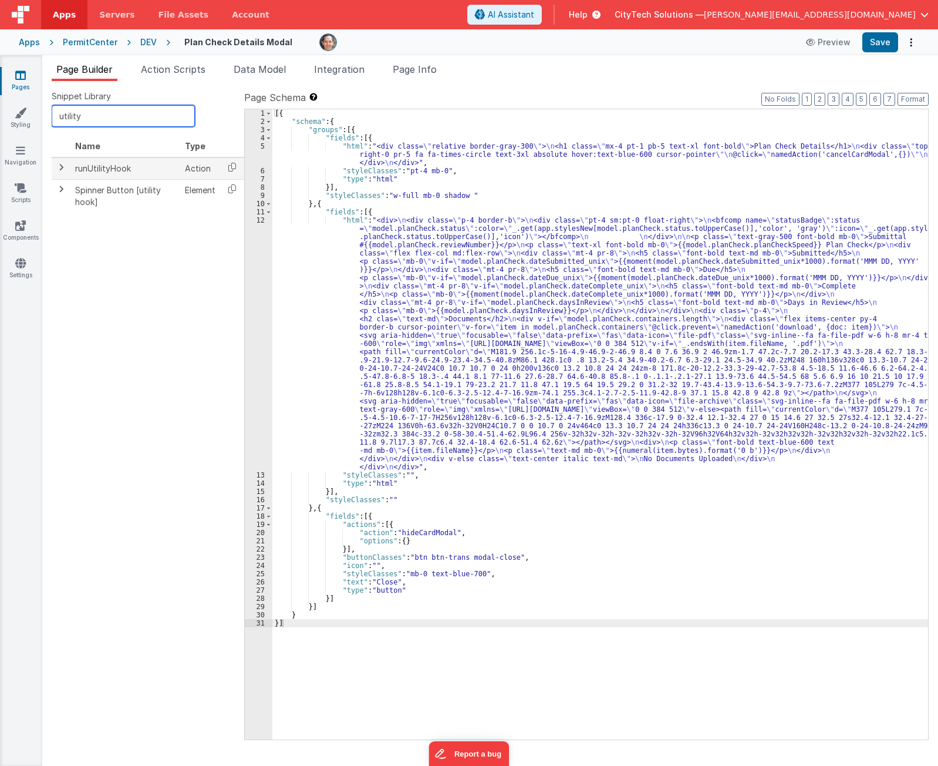
type input "utility"
click at [59, 167] on span at bounding box center [60, 167] width 9 height 9
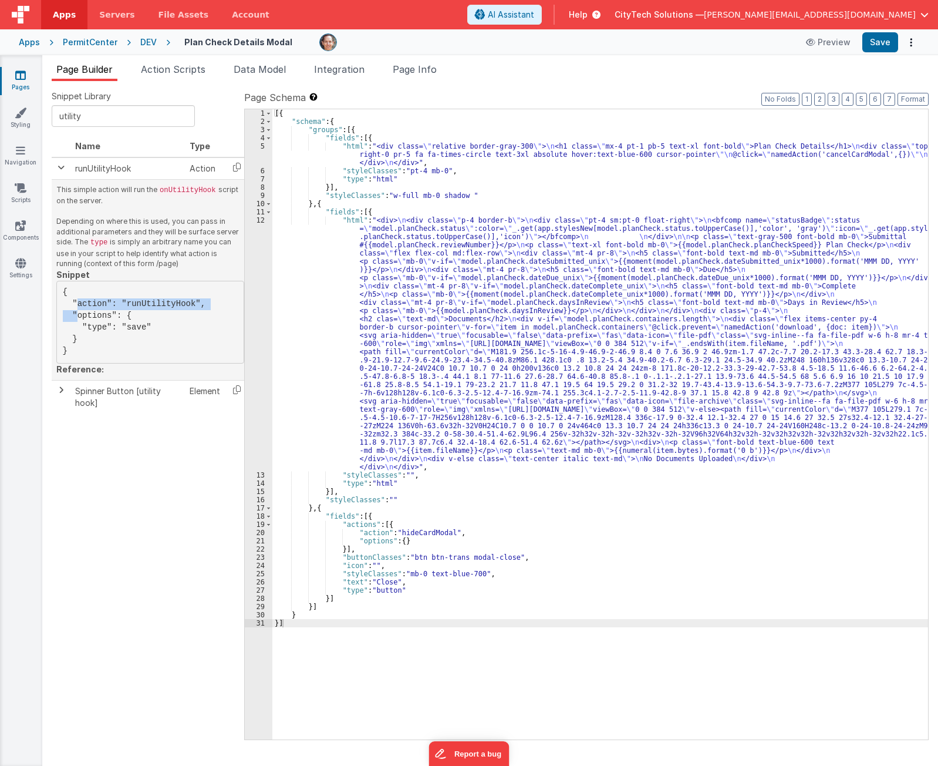
drag, startPoint x: 196, startPoint y: 303, endPoint x: 174, endPoint y: 290, distance: 25.3
click at [174, 290] on pre "{ "action": "runUtilityHook", "options": { "type": "save" } }" at bounding box center [150, 322] width 188 height 83
copy pre ""action": "runUtilityHook","
click at [190, 261] on p "This simple action will run the onUtilityHook script on the server. Depending o…" at bounding box center [150, 226] width 188 height 85
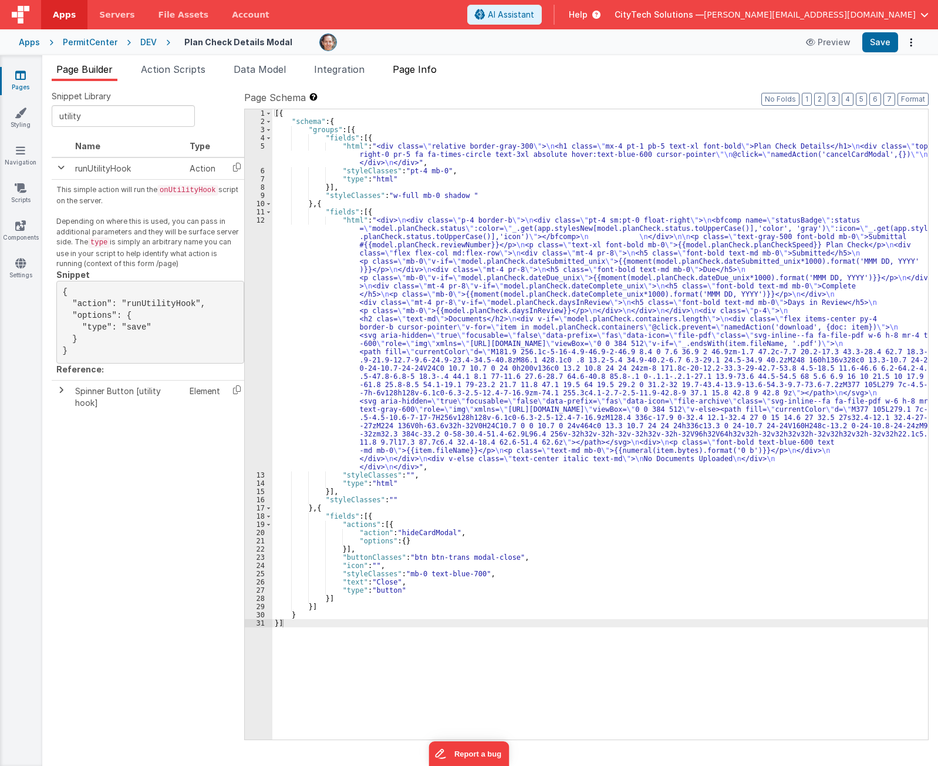
click at [423, 75] on li "Page Info" at bounding box center [414, 71] width 53 height 19
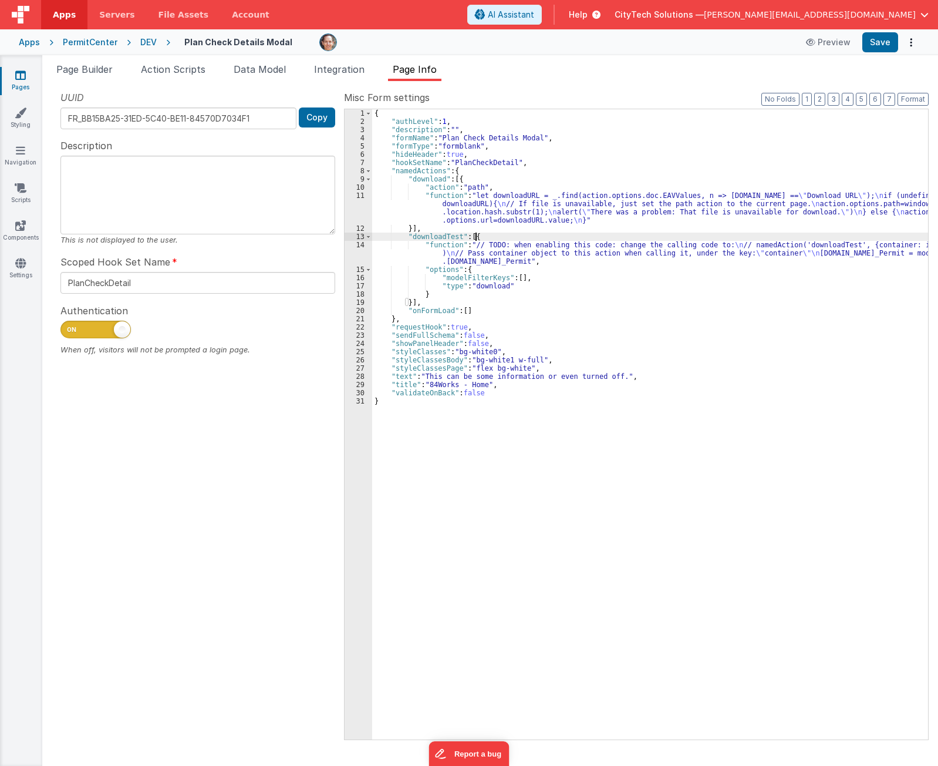
click at [493, 235] on div "{ "authLevel" : 1 , "description" : "" , "formName" : "Plan Check Details Modal…" at bounding box center [650, 432] width 556 height 646
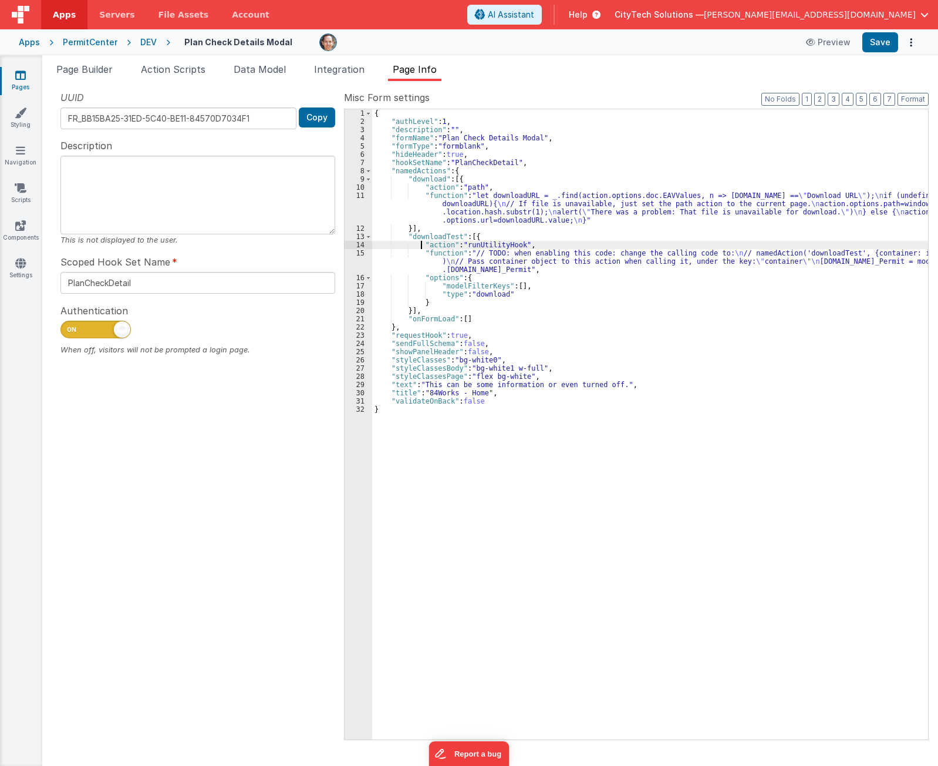
click at [520, 289] on div "{ "authLevel" : 1 , "description" : "" , "formName" : "Plan Check Details Modal…" at bounding box center [650, 432] width 556 height 646
click at [502, 518] on div "{ "authLevel" : 1 , "description" : "" , "formName" : "Plan Check Details Modal…" at bounding box center [650, 432] width 556 height 646
